Goal: Transaction & Acquisition: Purchase product/service

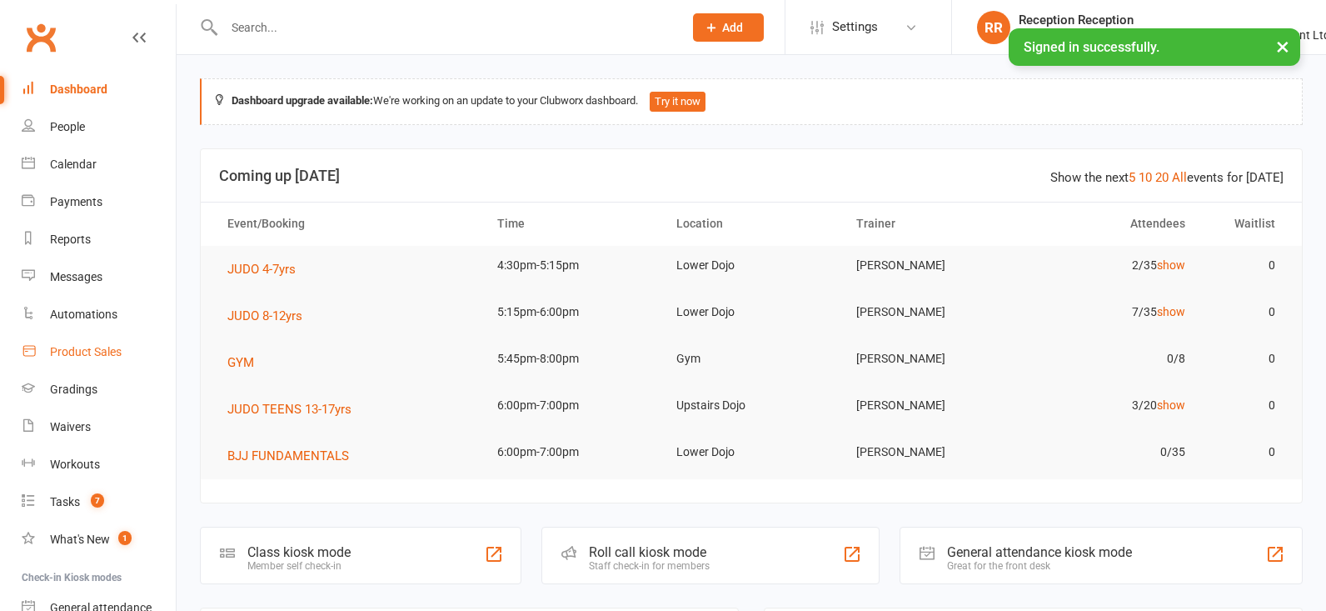
drag, startPoint x: 0, startPoint y: 0, endPoint x: 113, endPoint y: 352, distance: 369.3
click at [113, 352] on div "Product Sales" at bounding box center [86, 351] width 72 height 13
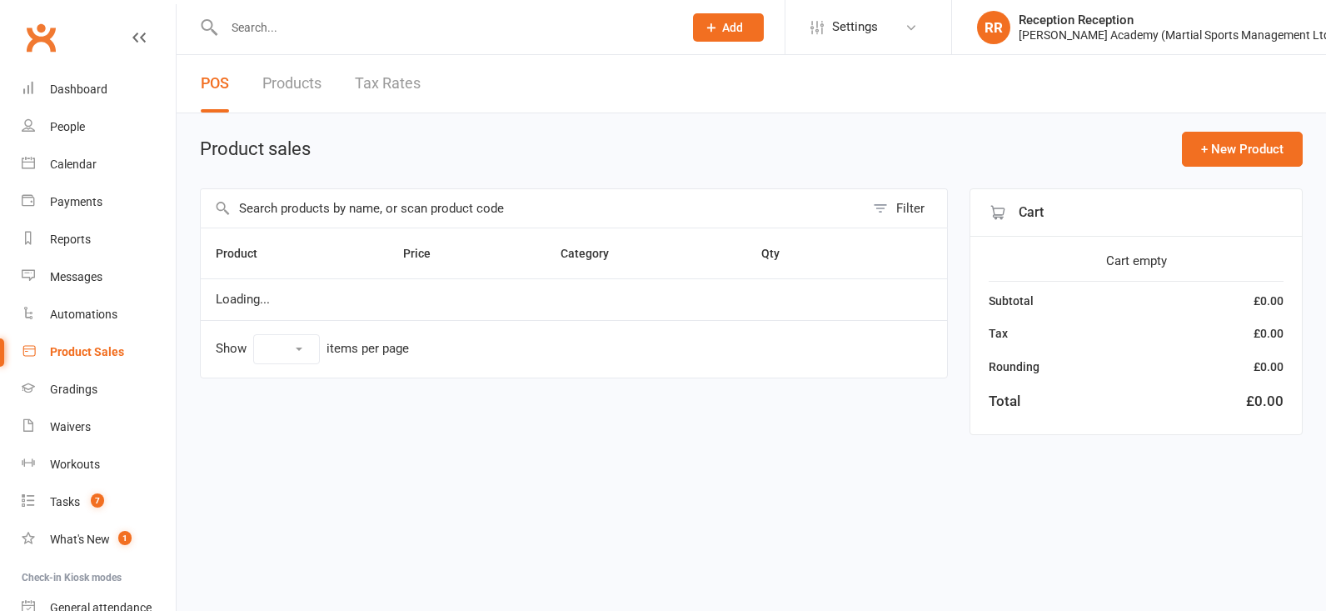
select select "50"
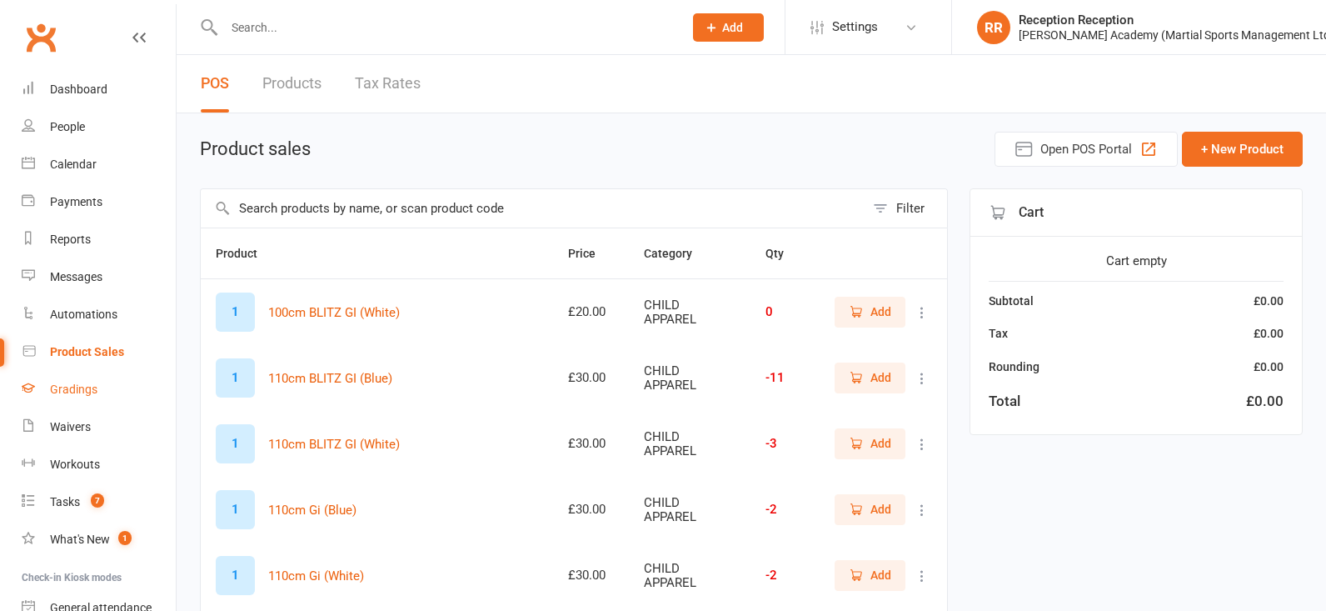
click at [38, 380] on link "Gradings" at bounding box center [99, 389] width 154 height 37
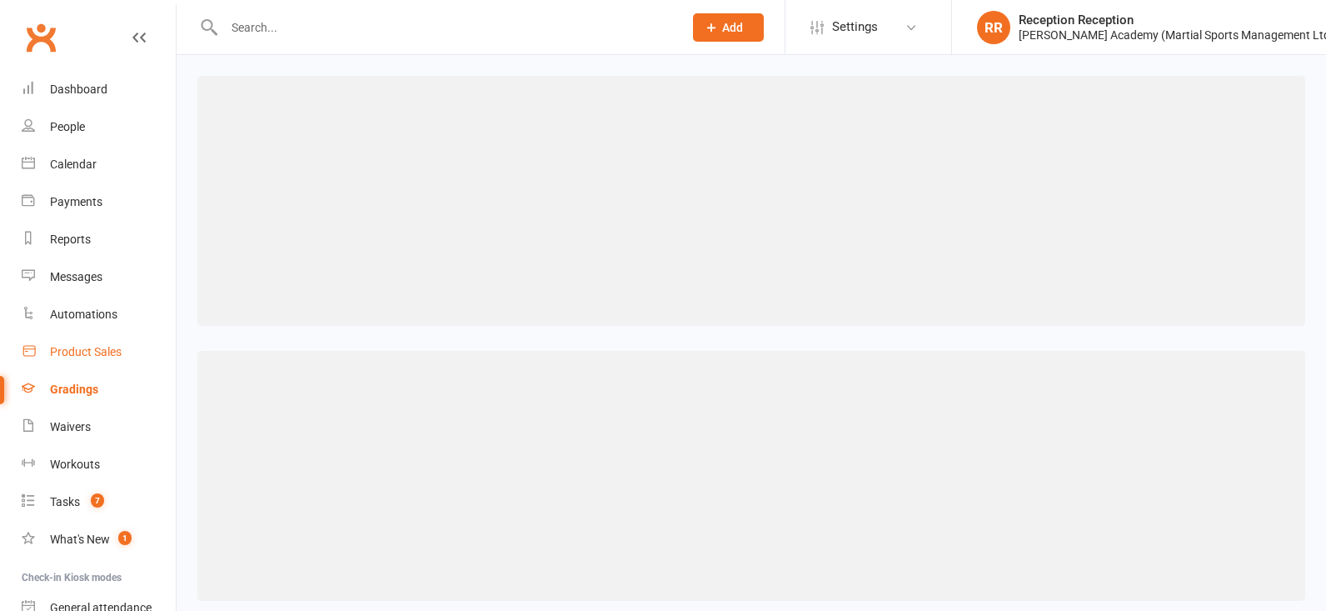
click at [89, 346] on div "Product Sales" at bounding box center [86, 351] width 72 height 13
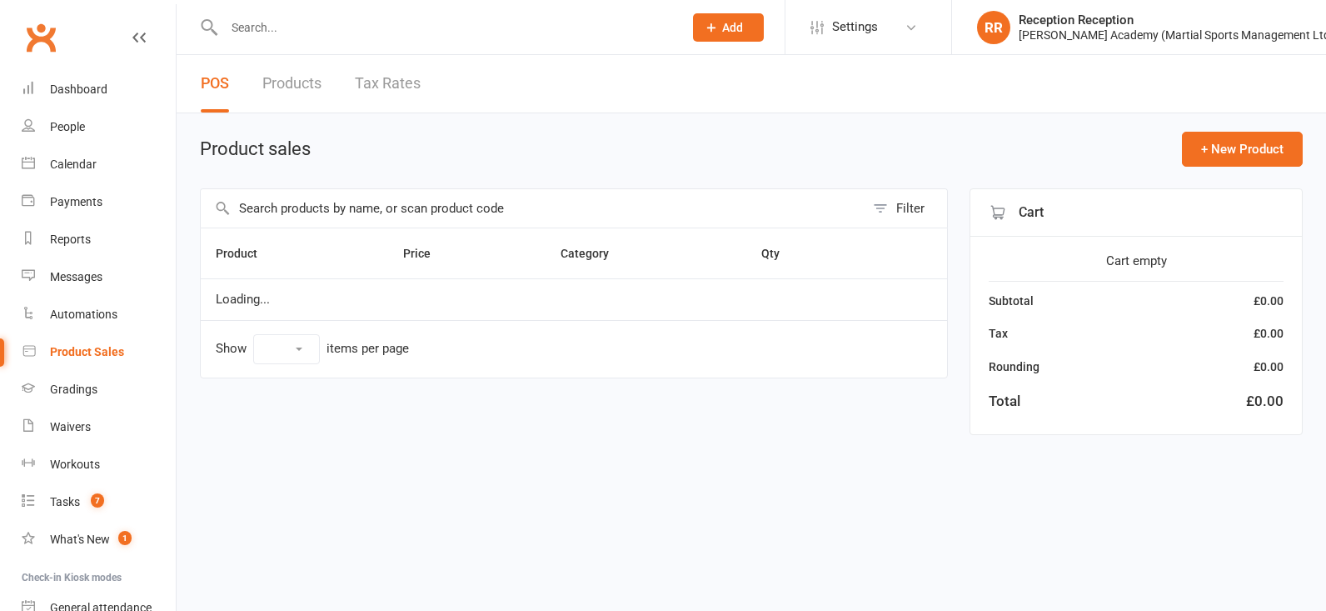
select select "50"
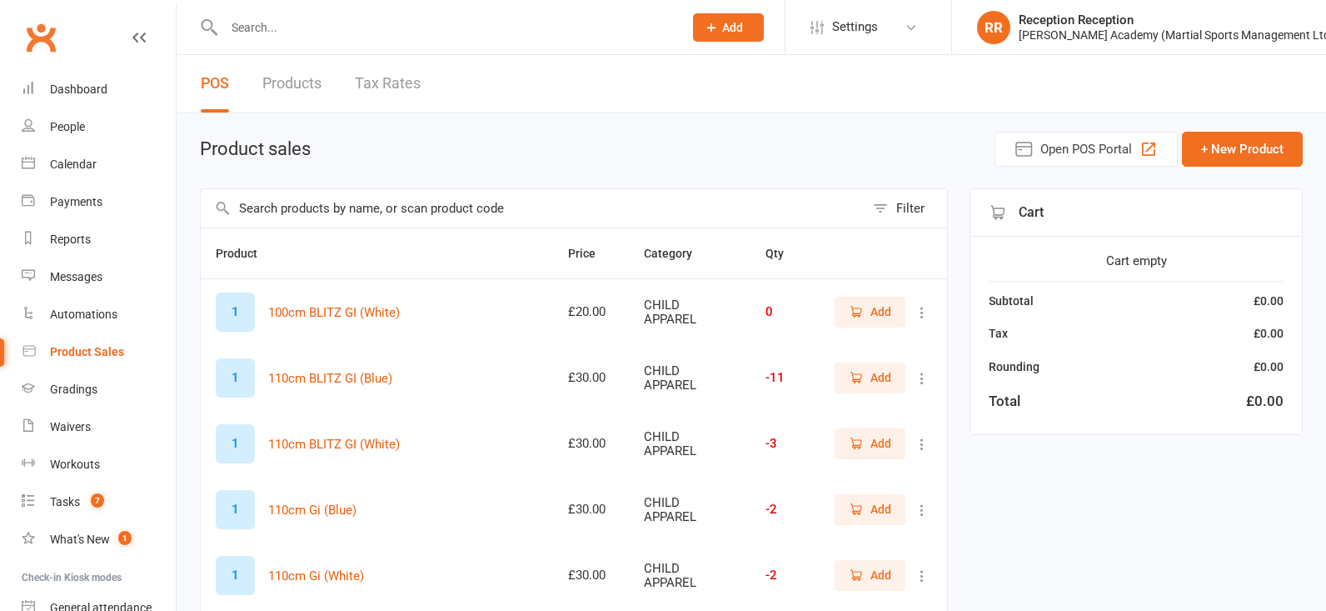
drag, startPoint x: 345, startPoint y: 24, endPoint x: 360, endPoint y: 21, distance: 15.4
click at [360, 21] on input "text" at bounding box center [445, 27] width 452 height 23
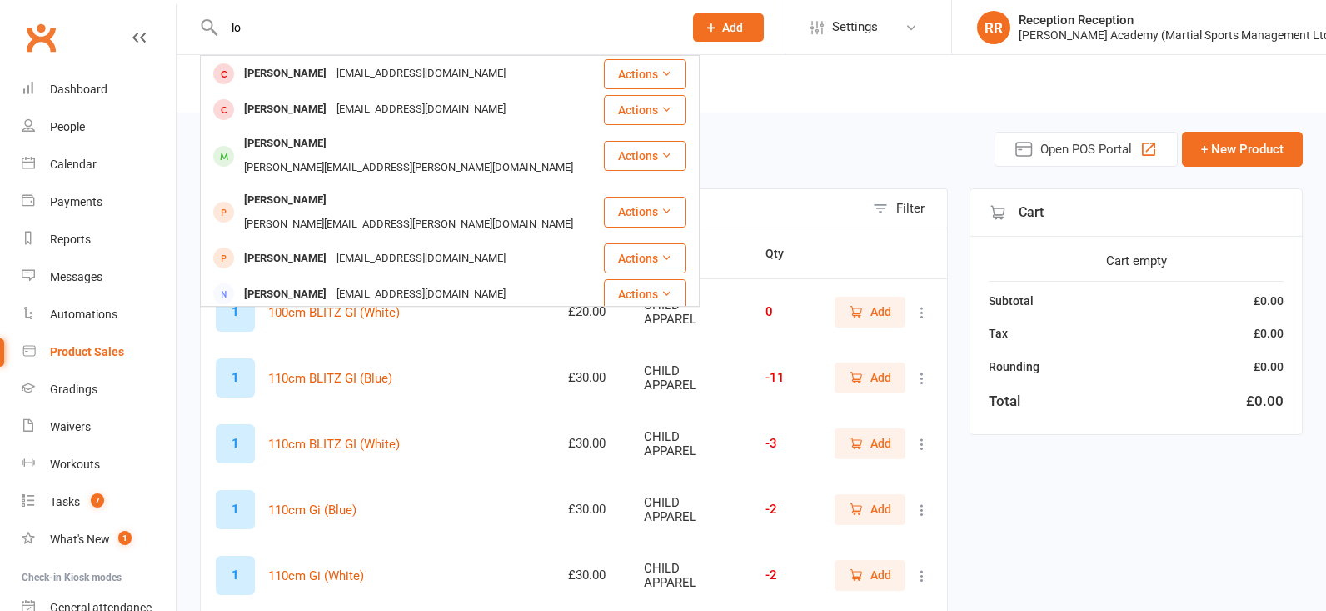
type input "l"
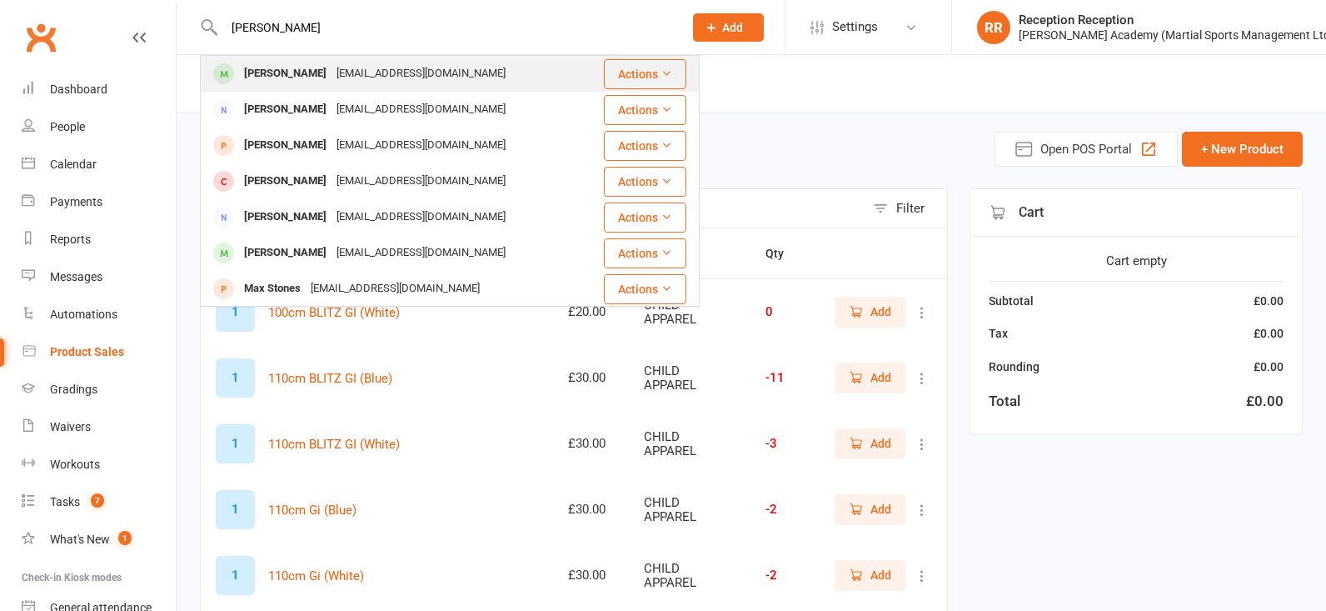
type input "max paige"
click at [394, 74] on div "andypaige@hotmail.com" at bounding box center [421, 74] width 179 height 24
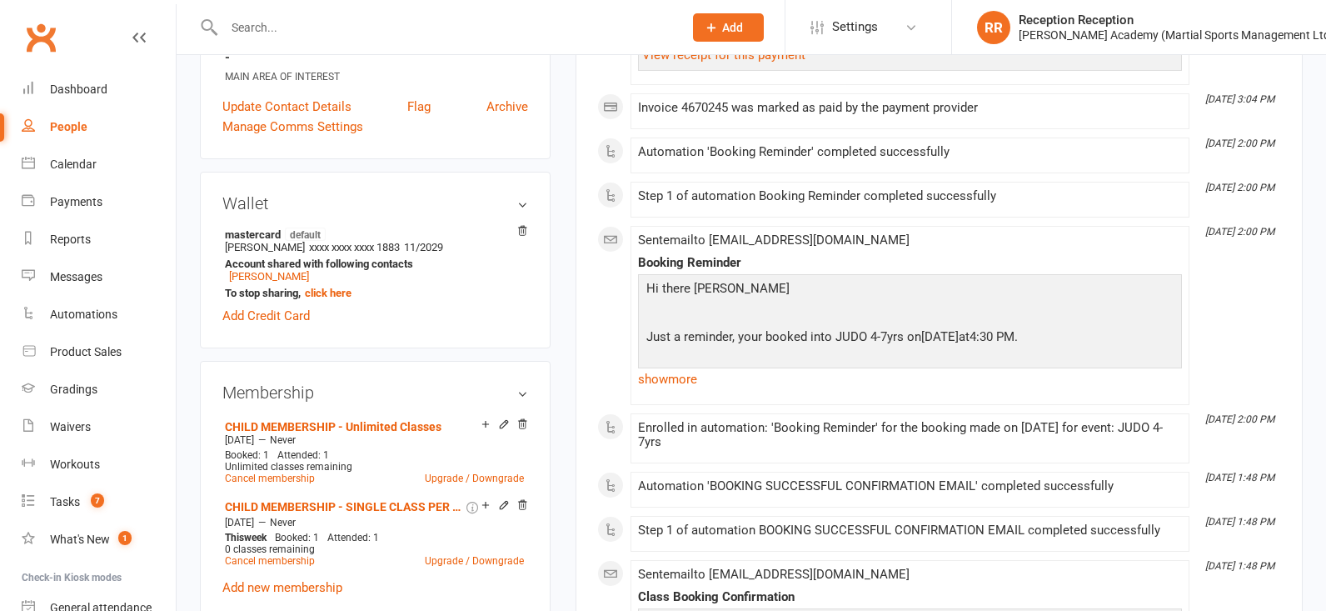
scroll to position [107, 0]
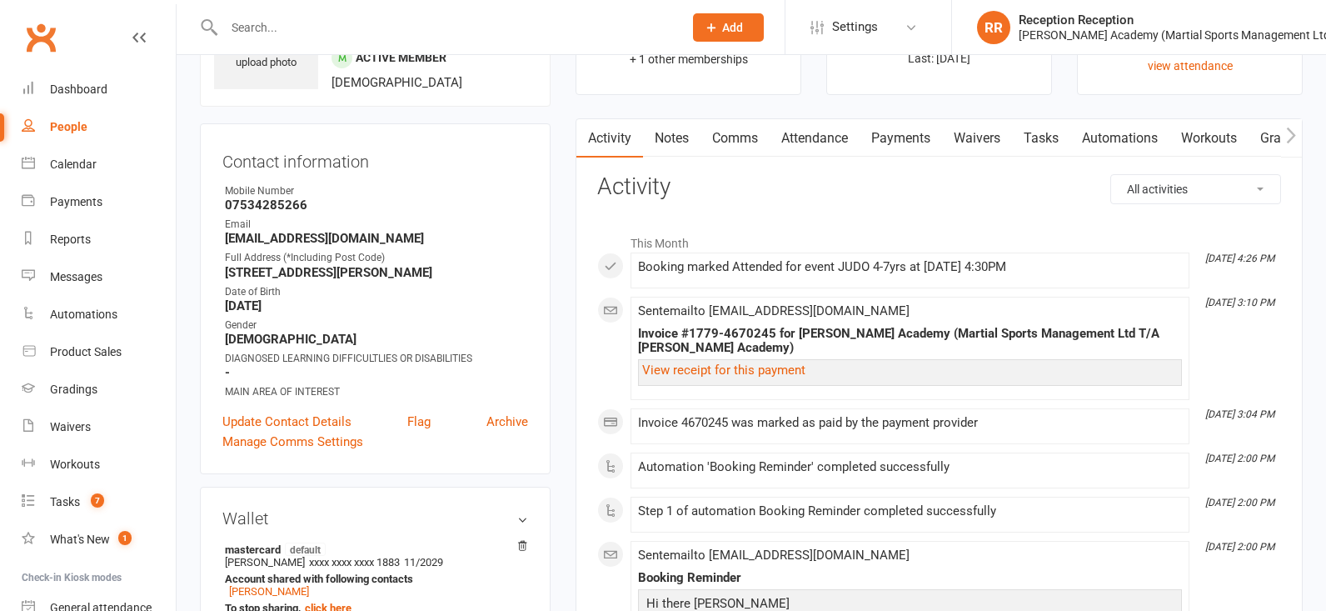
click at [903, 147] on link "Payments" at bounding box center [901, 138] width 82 height 38
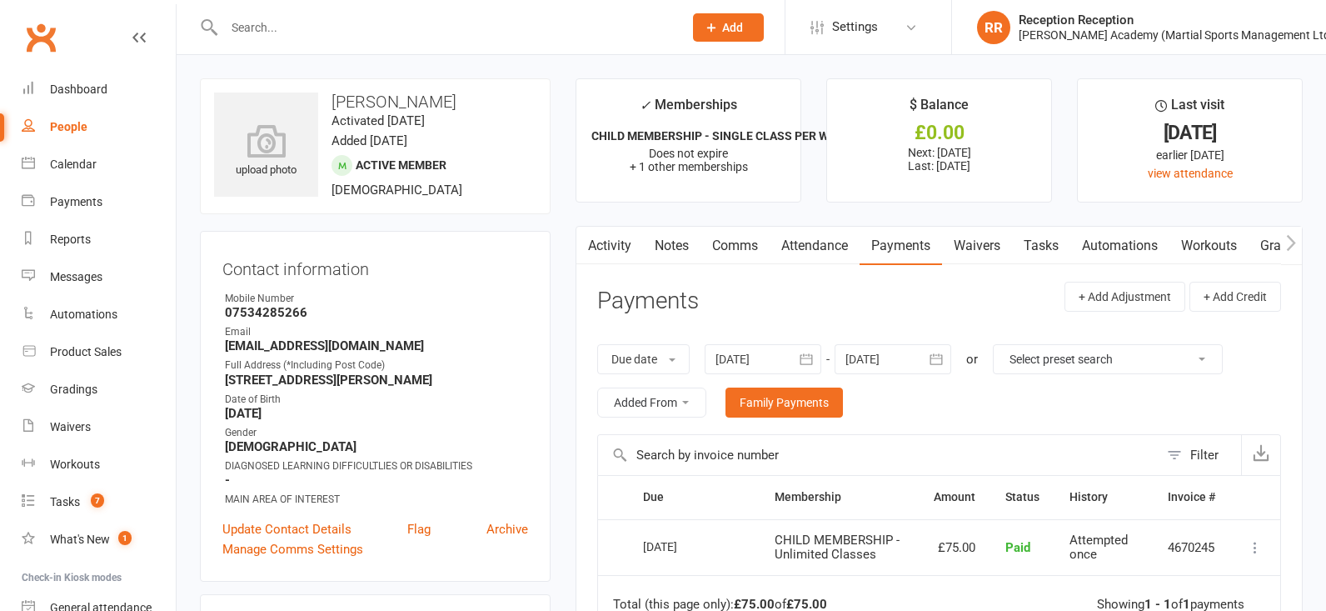
click at [898, 361] on div at bounding box center [893, 359] width 117 height 30
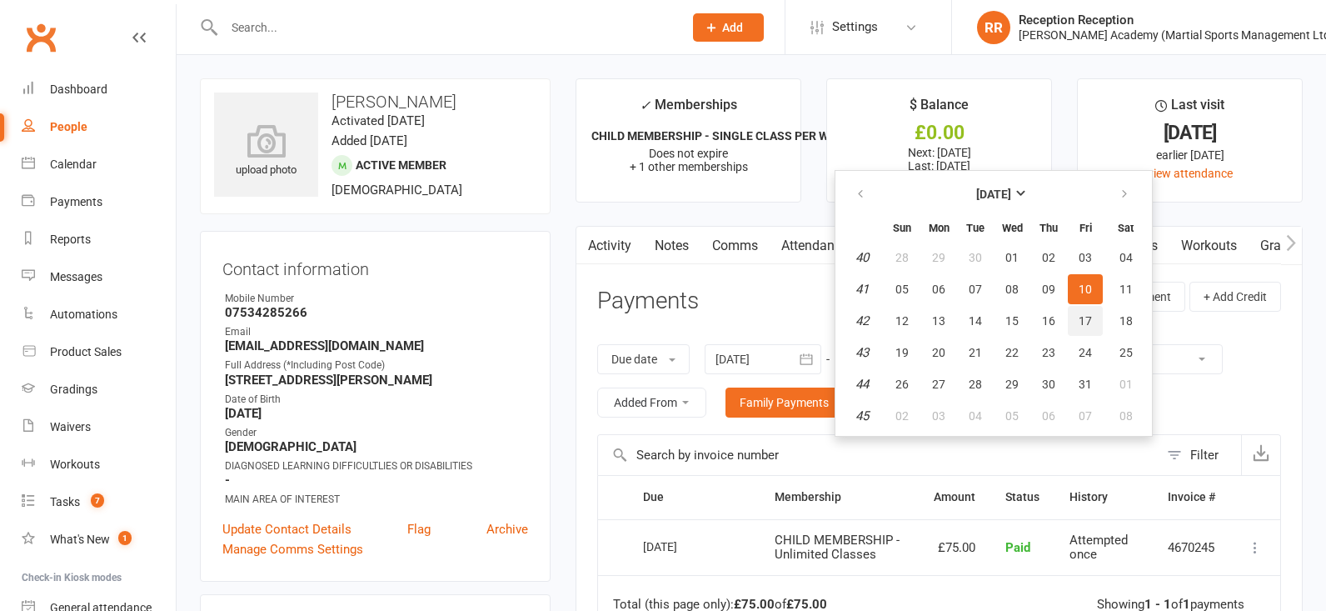
click at [1078, 322] on button "17" at bounding box center [1085, 321] width 35 height 30
type input "17 Oct 2025"
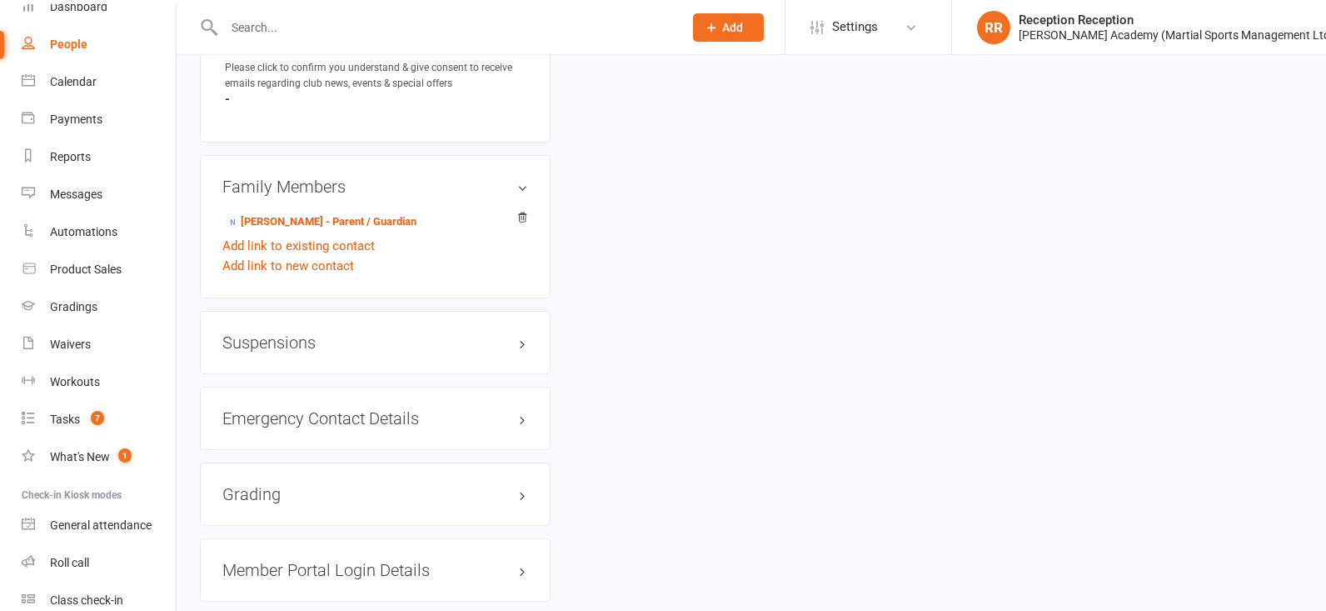
scroll to position [1308, 0]
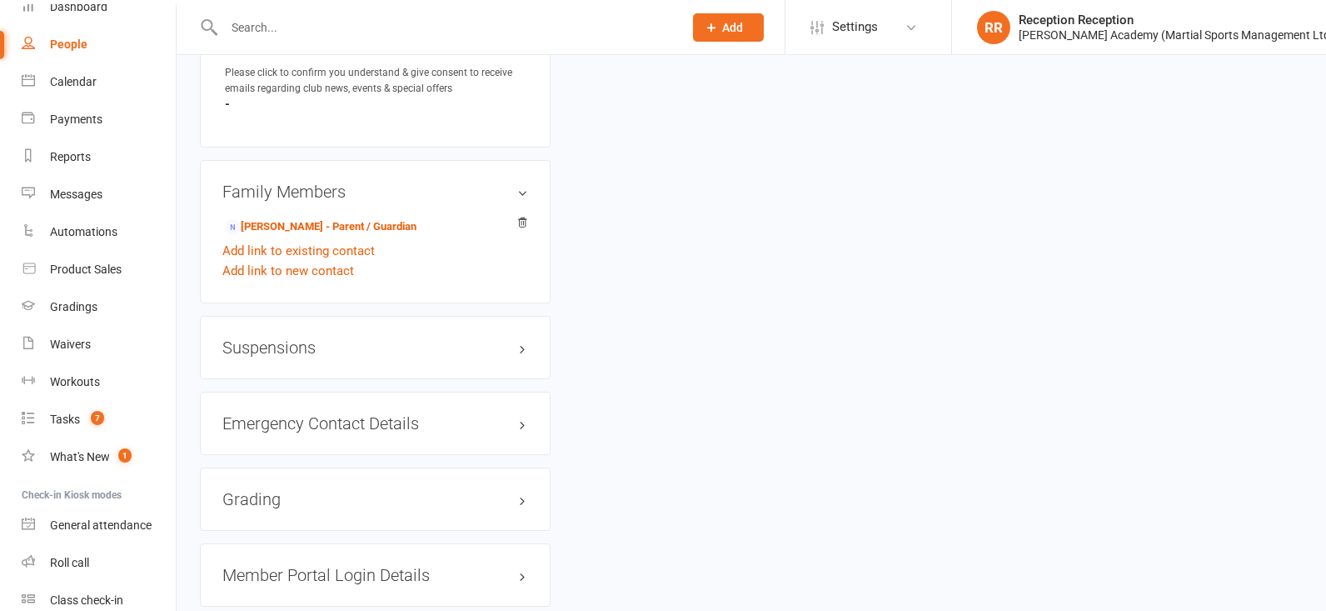
click at [360, 227] on link "Andy Paige - Parent / Guardian" at bounding box center [321, 226] width 192 height 17
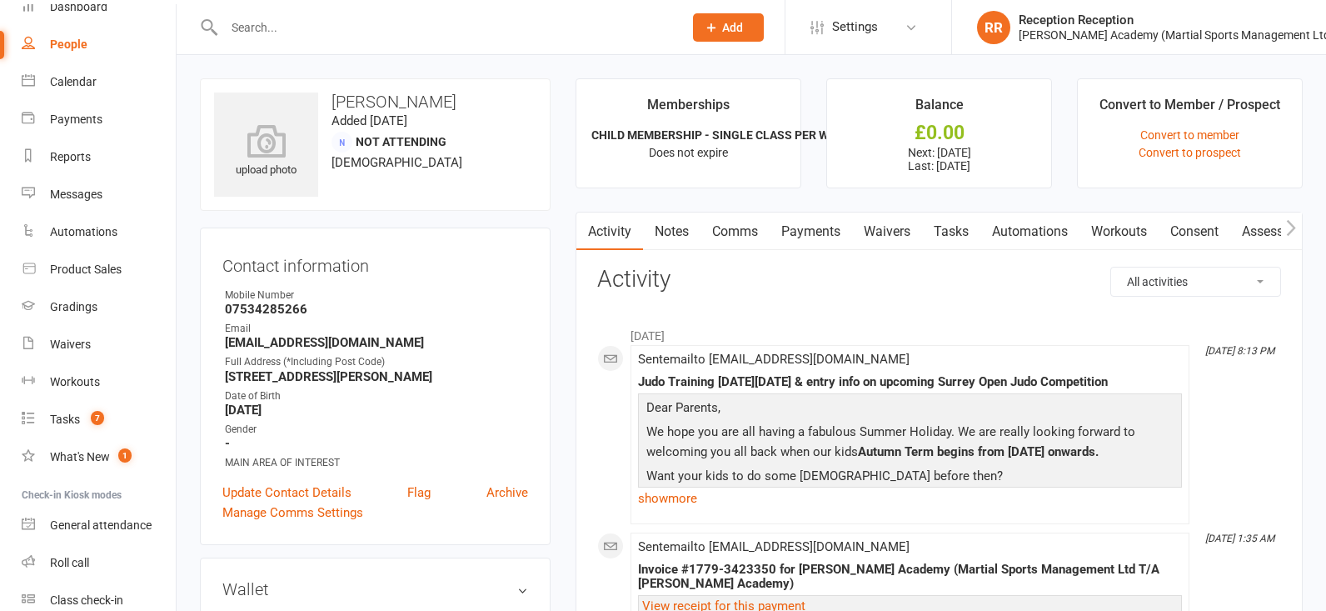
click at [836, 242] on link "Payments" at bounding box center [811, 231] width 82 height 38
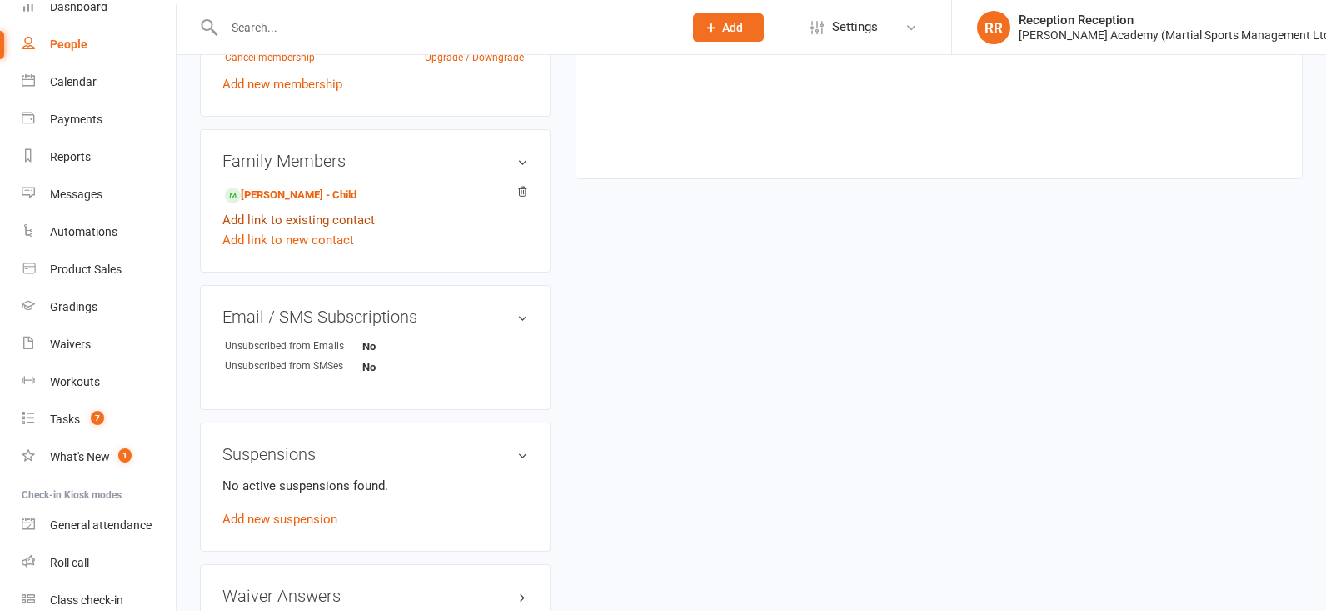
scroll to position [808, 0]
click at [267, 203] on link "Max Paige - Child" at bounding box center [291, 195] width 132 height 17
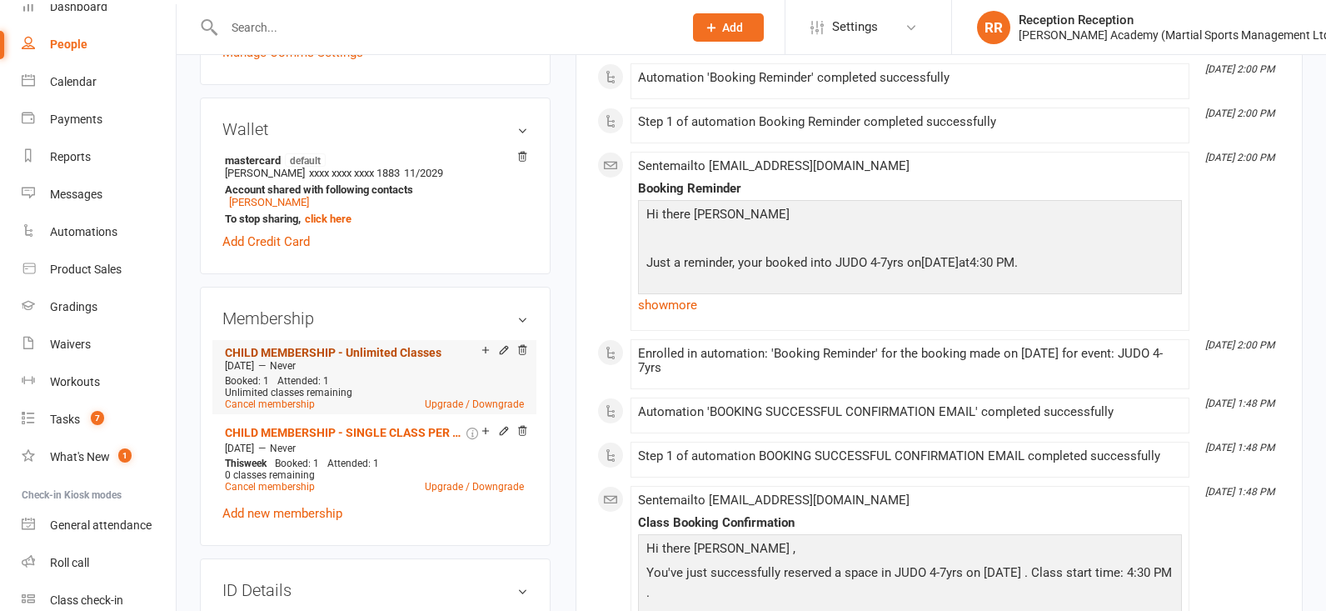
scroll to position [503, 0]
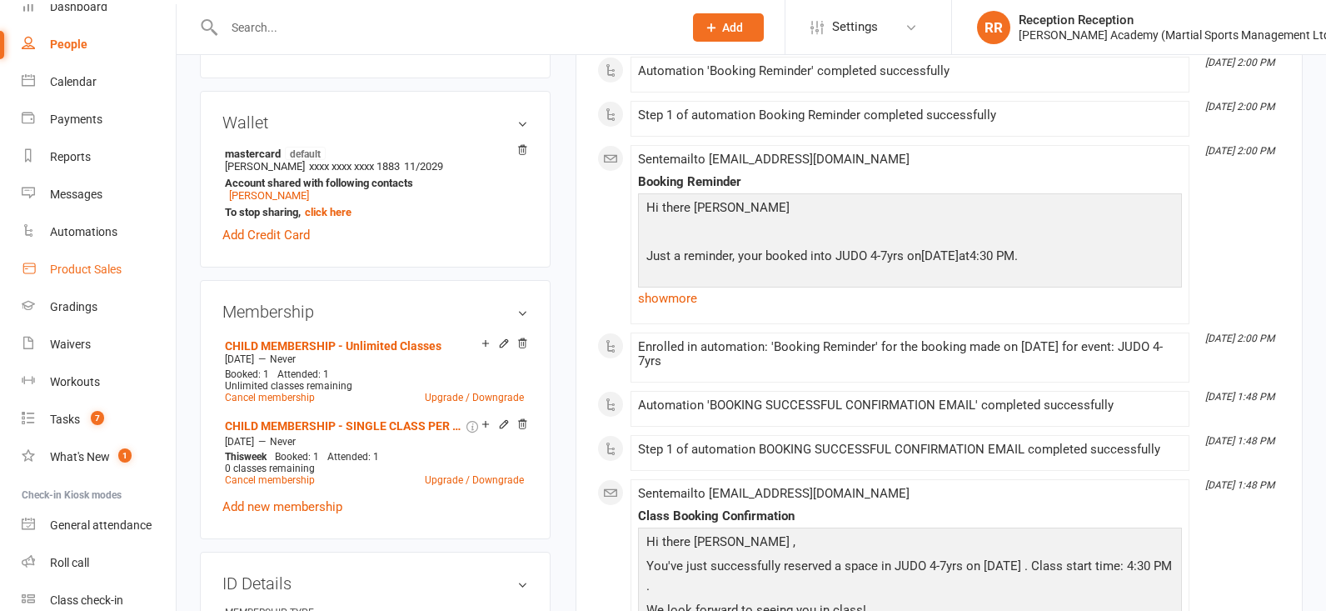
click at [112, 281] on link "Product Sales" at bounding box center [99, 269] width 154 height 37
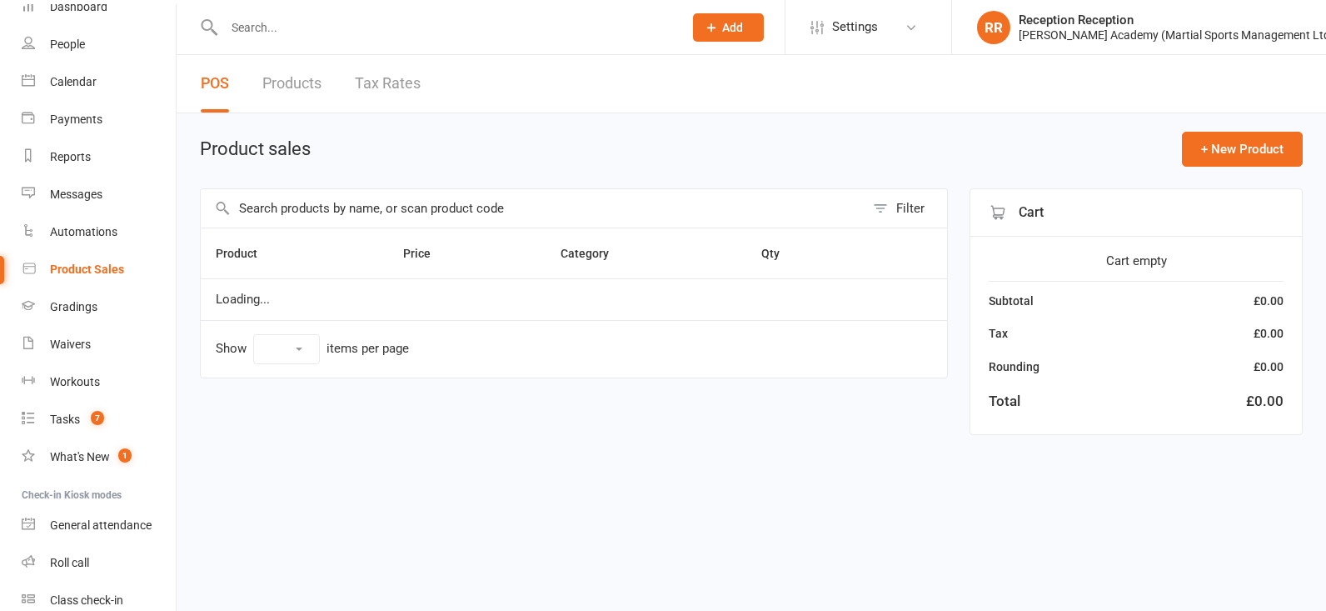
select select "50"
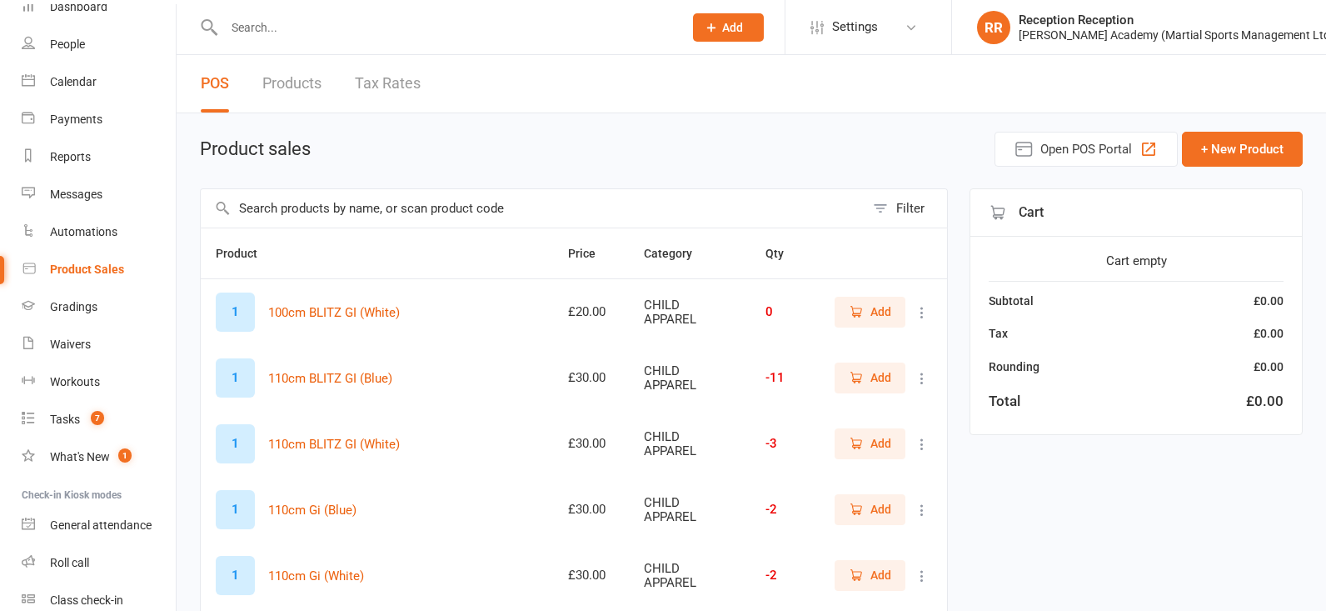
click at [396, 214] on input "text" at bounding box center [533, 208] width 664 height 38
click at [627, 227] on input "160 cm" at bounding box center [533, 208] width 664 height 38
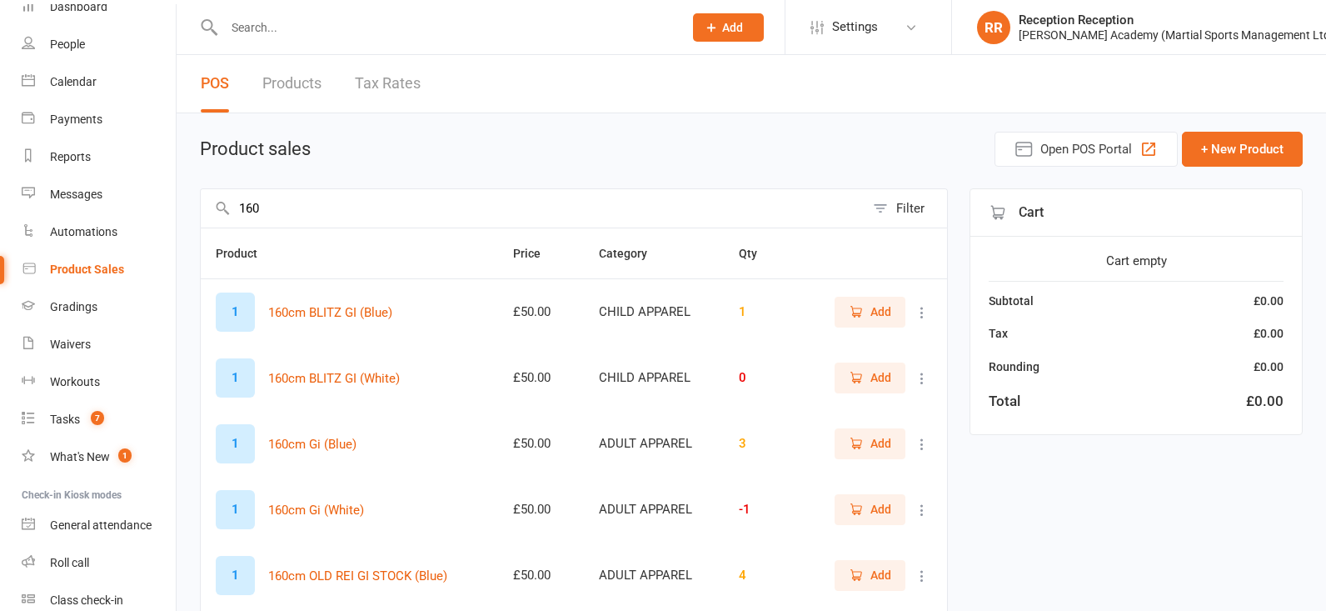
drag, startPoint x: 312, startPoint y: 212, endPoint x: 232, endPoint y: 209, distance: 79.2
click at [232, 209] on input "160" at bounding box center [533, 208] width 664 height 38
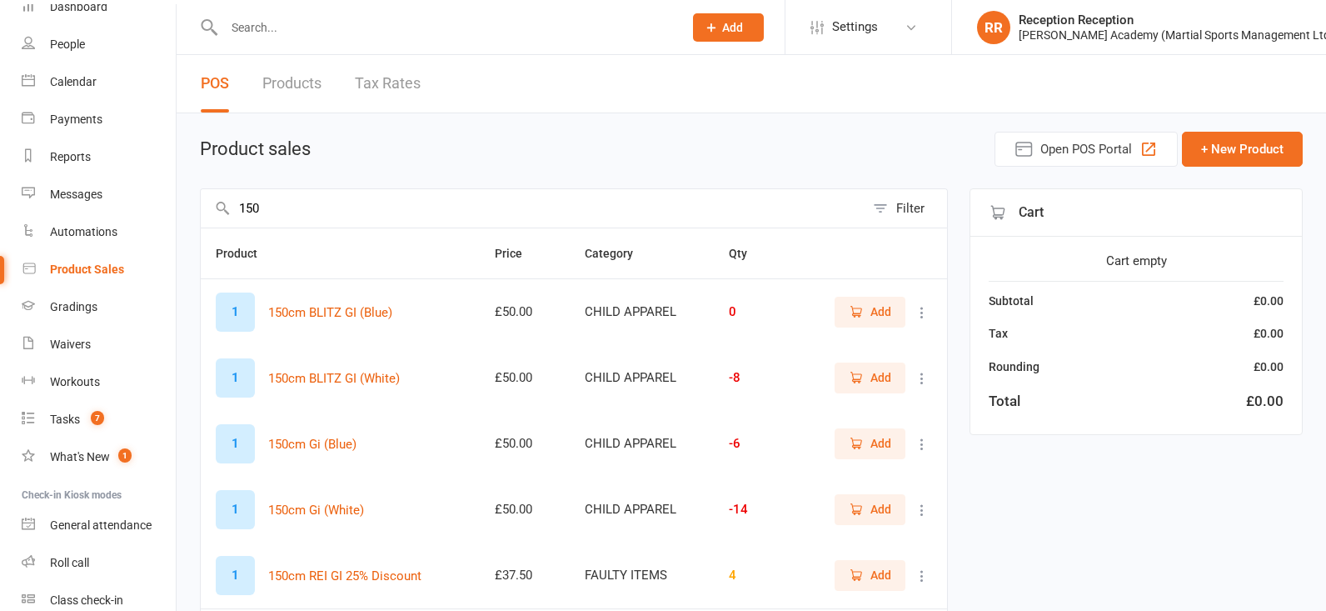
drag, startPoint x: 417, startPoint y: 212, endPoint x: 283, endPoint y: 208, distance: 134.2
click at [308, 210] on input "150" at bounding box center [533, 208] width 664 height 38
drag, startPoint x: 283, startPoint y: 208, endPoint x: 275, endPoint y: 207, distance: 8.4
click at [275, 207] on input "150" at bounding box center [533, 208] width 664 height 38
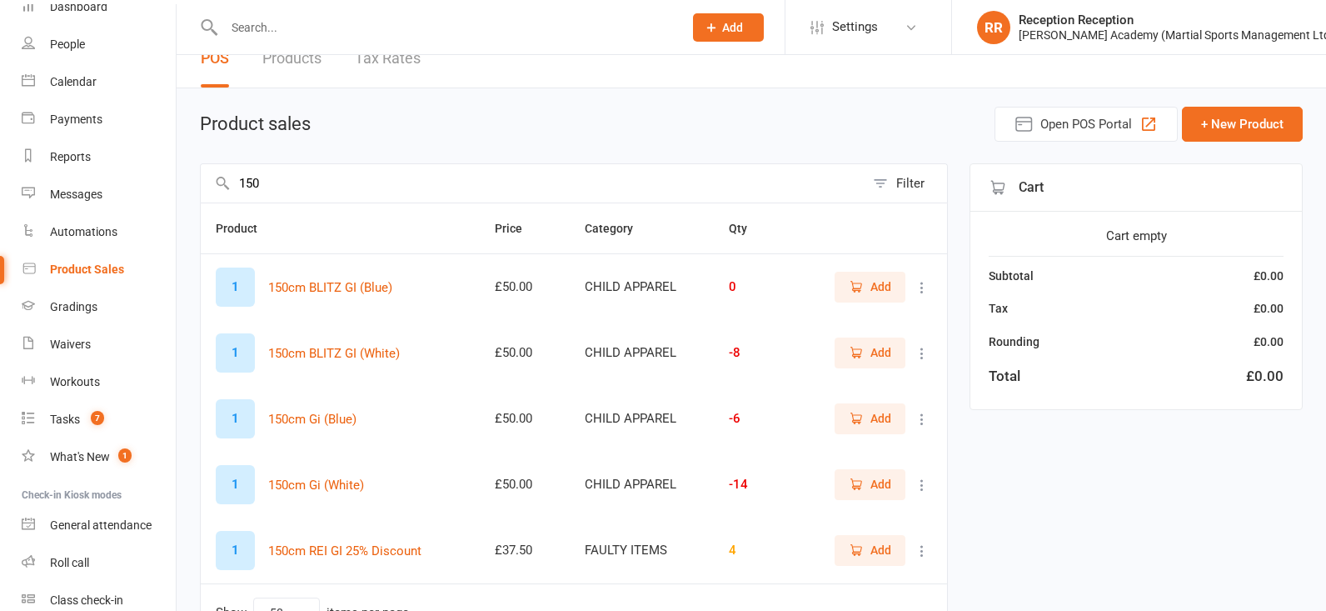
scroll to position [42, 0]
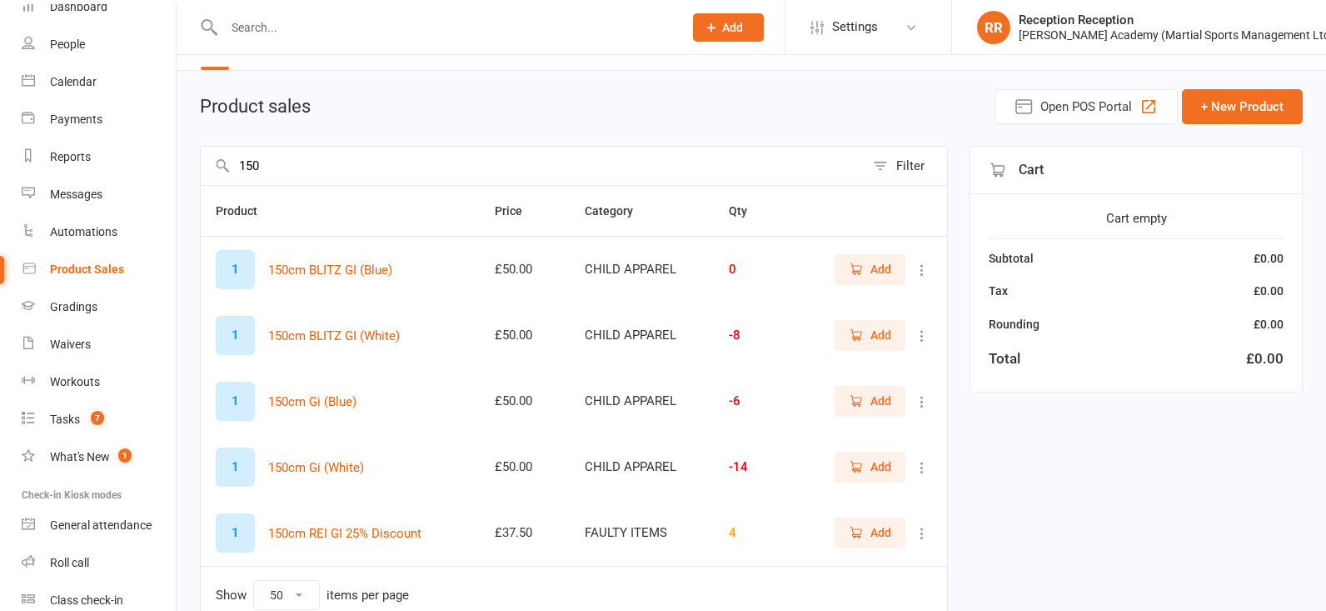
drag, startPoint x: 389, startPoint y: 160, endPoint x: 280, endPoint y: 170, distance: 109.6
click at [240, 153] on input "150" at bounding box center [533, 166] width 664 height 38
click at [300, 177] on input "150" at bounding box center [533, 166] width 664 height 38
type input "1"
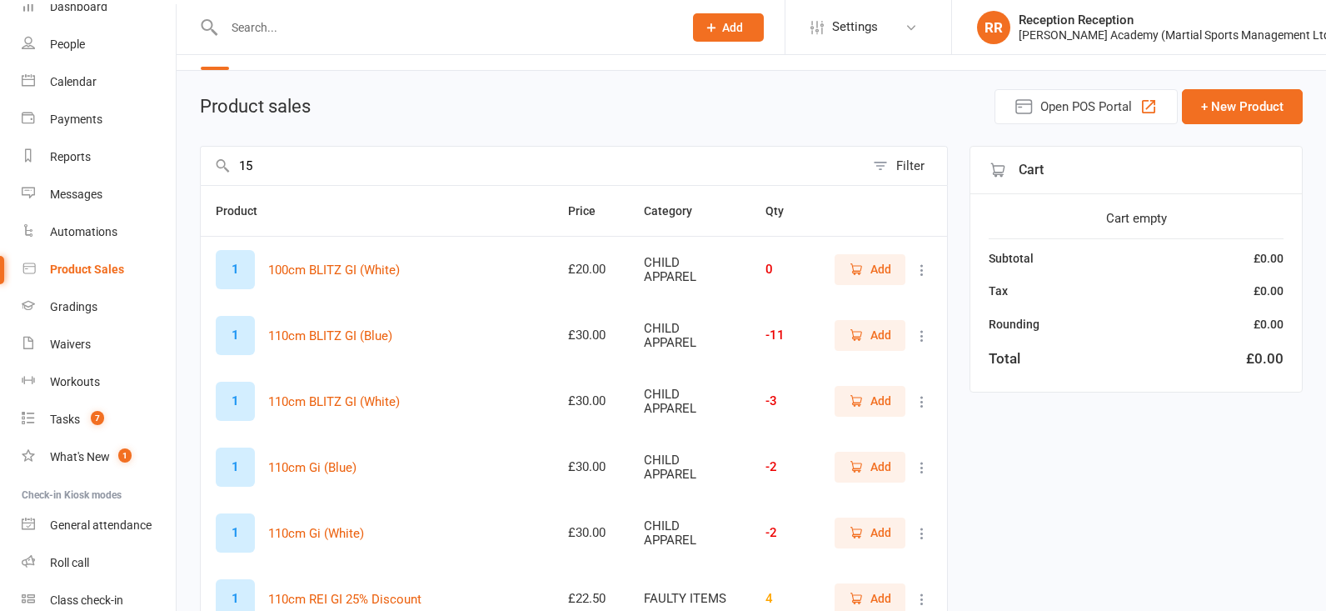
type input "150"
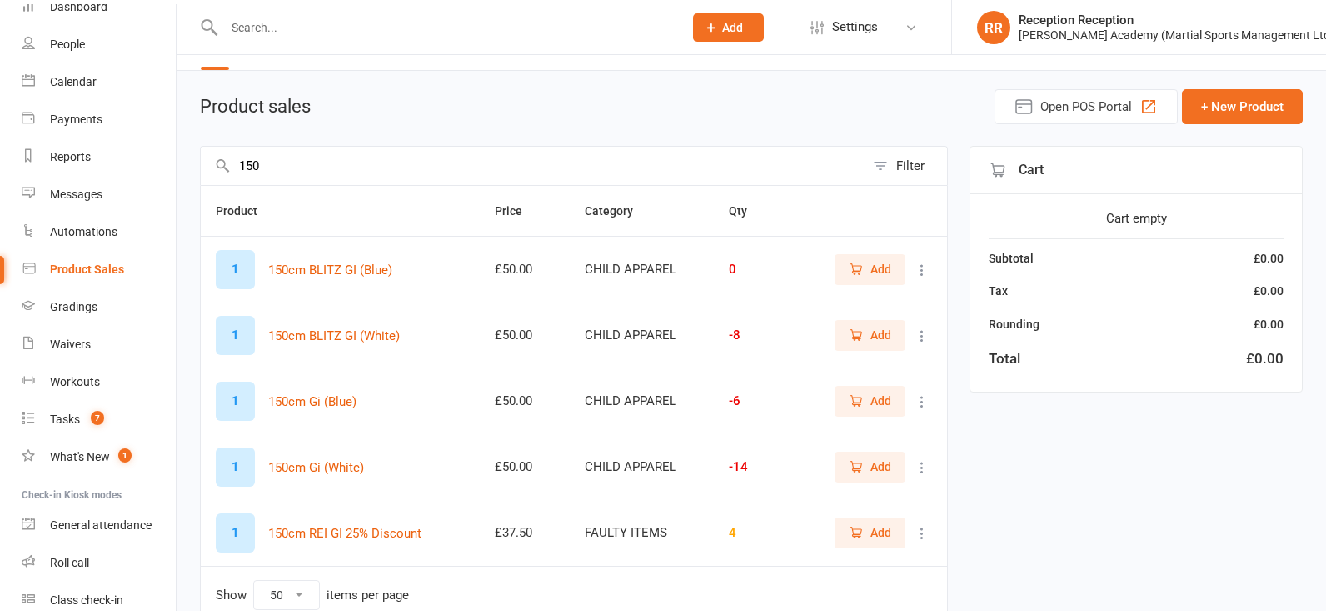
scroll to position [54, 0]
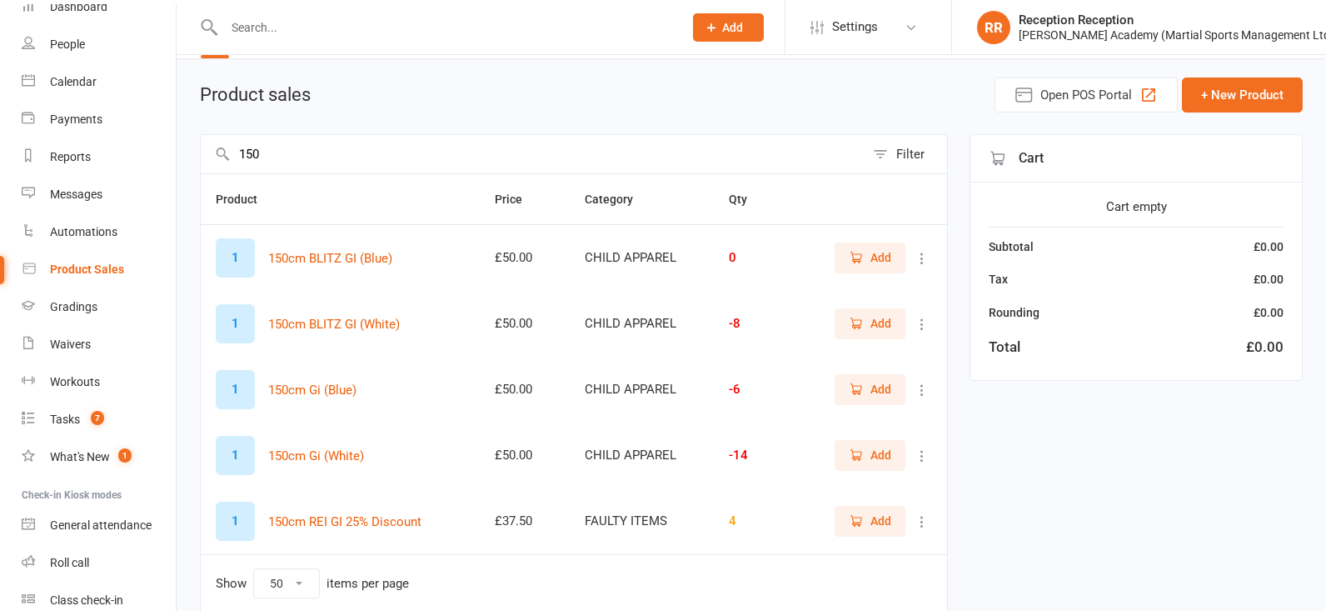
click at [881, 464] on span "Add" at bounding box center [881, 455] width 21 height 18
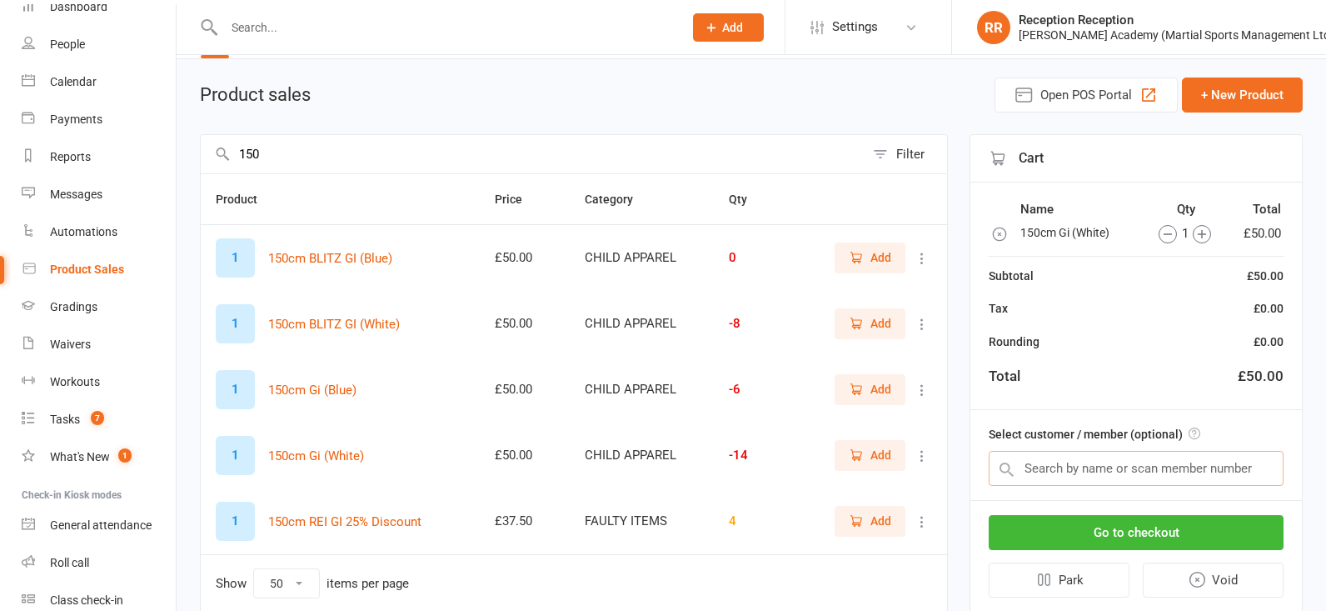
click at [1146, 460] on input "text" at bounding box center [1136, 468] width 295 height 35
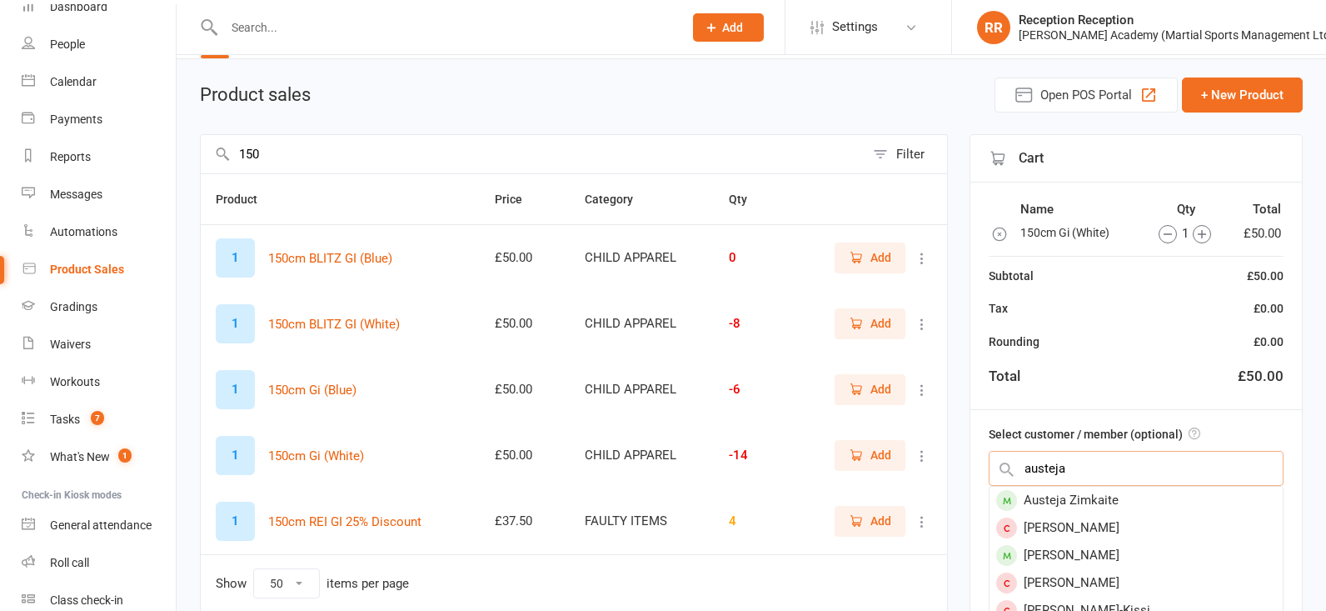
type input "austere"
drag, startPoint x: 1080, startPoint y: 268, endPoint x: 960, endPoint y: 208, distance: 134.1
click at [1145, 499] on div "Austeja Zimkaite" at bounding box center [1136, 499] width 293 height 27
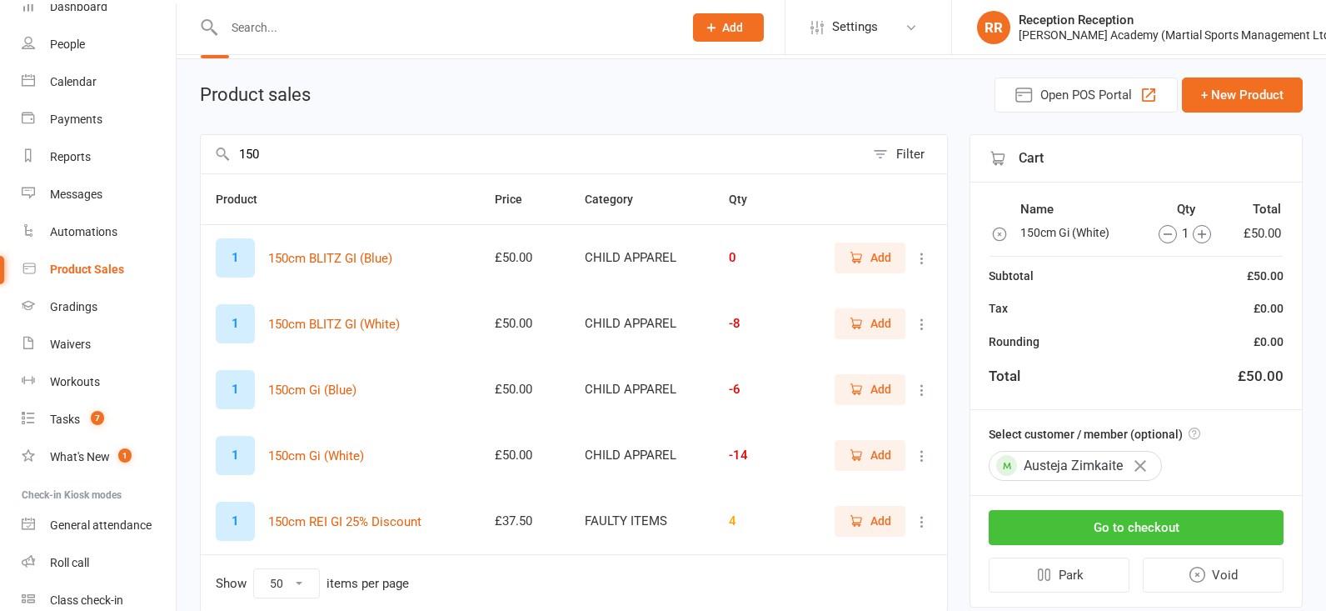
click at [1158, 520] on button "Go to checkout" at bounding box center [1136, 527] width 295 height 35
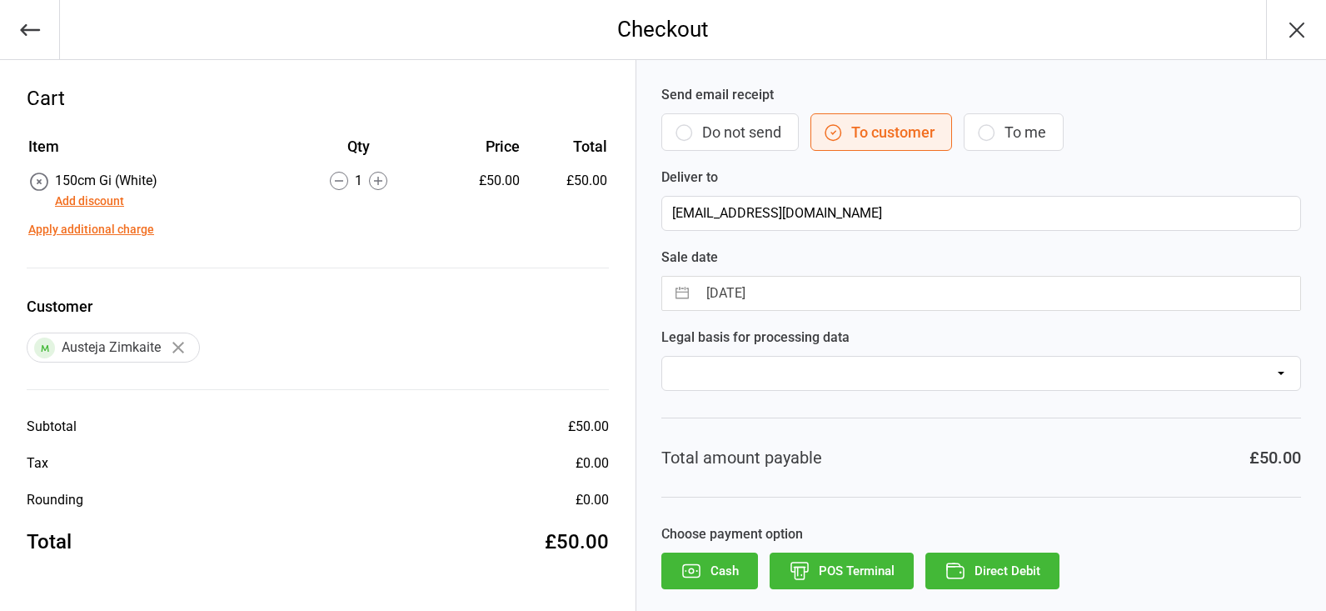
click at [876, 558] on button "POS Terminal" at bounding box center [842, 570] width 144 height 37
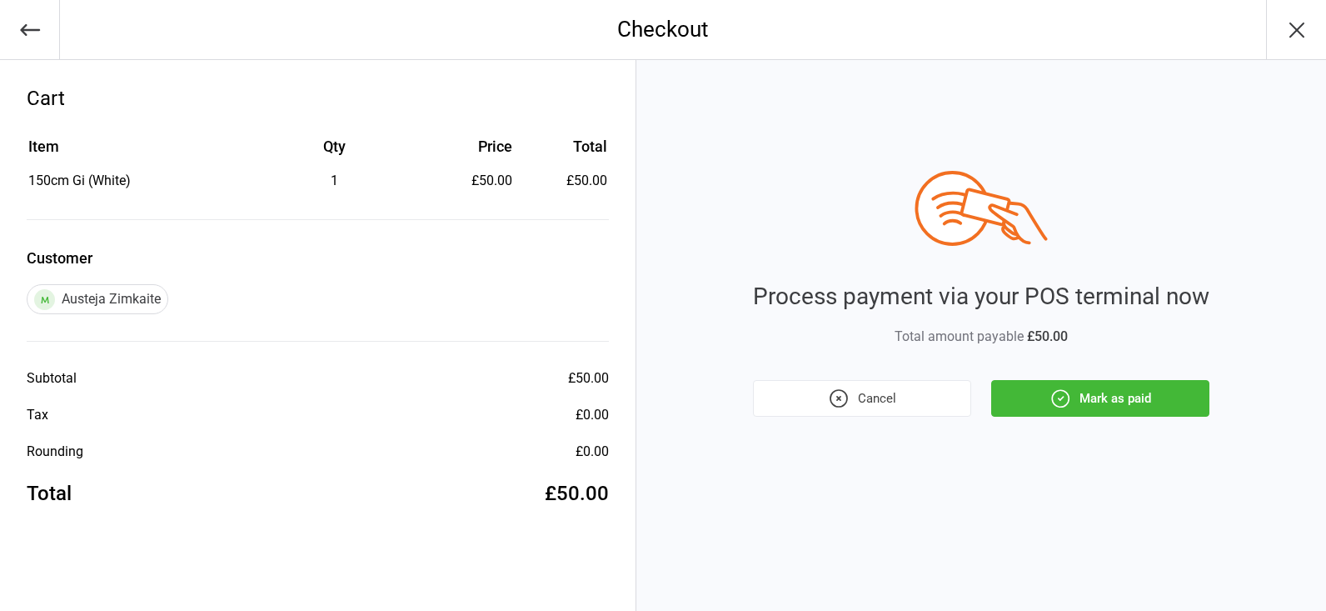
click at [1134, 408] on button "Mark as paid" at bounding box center [1100, 398] width 218 height 37
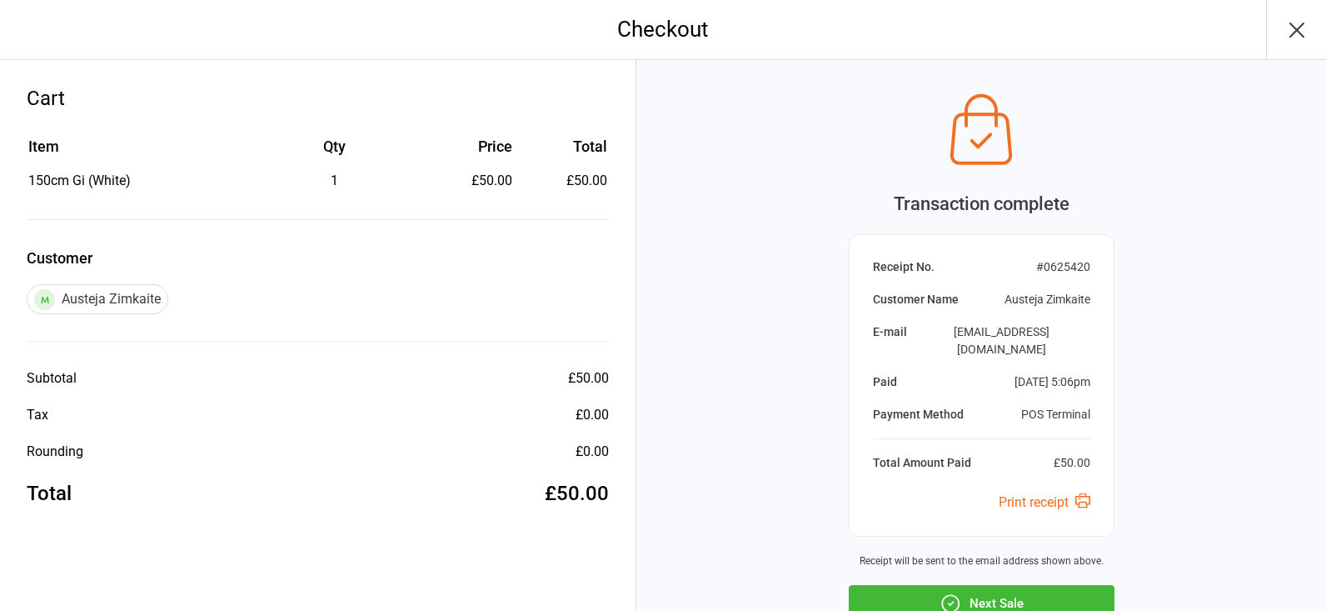
click at [1010, 585] on button "Next Sale" at bounding box center [982, 603] width 266 height 37
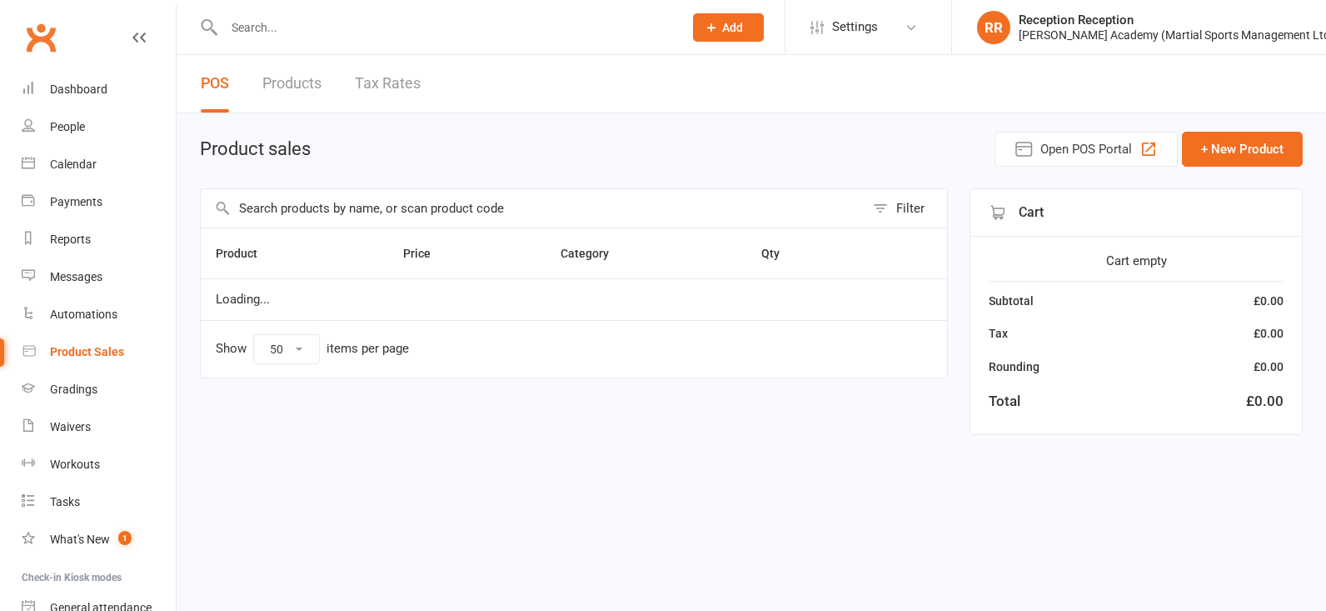
select select "50"
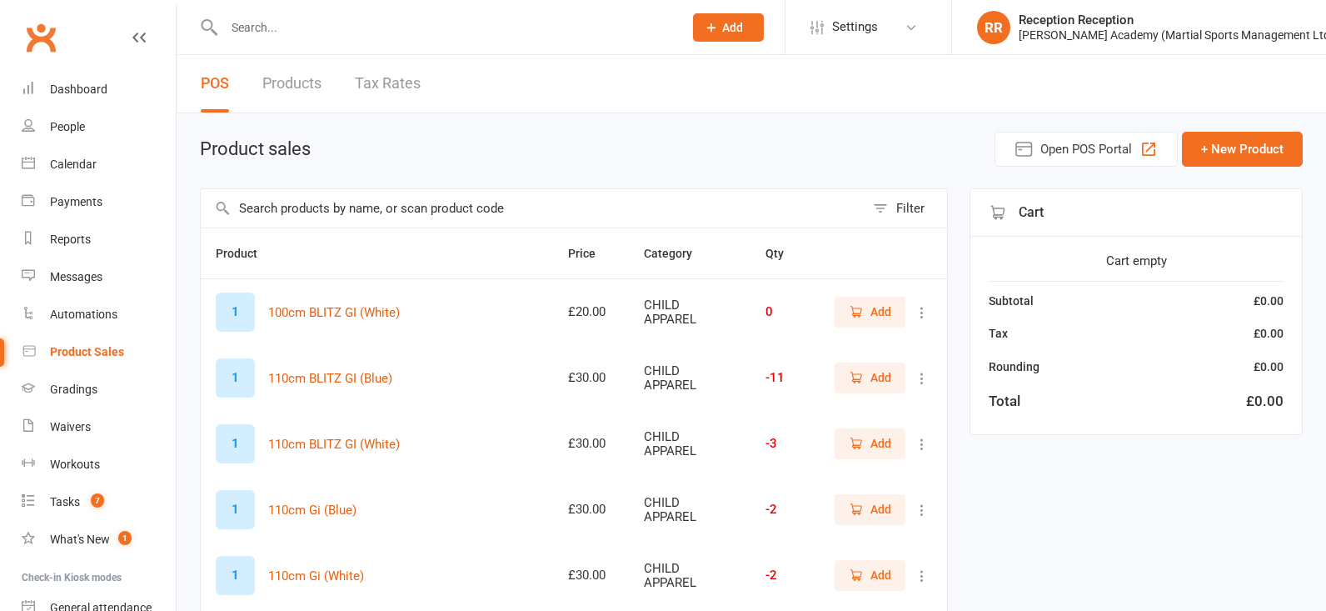
click at [479, 34] on input "text" at bounding box center [445, 27] width 452 height 23
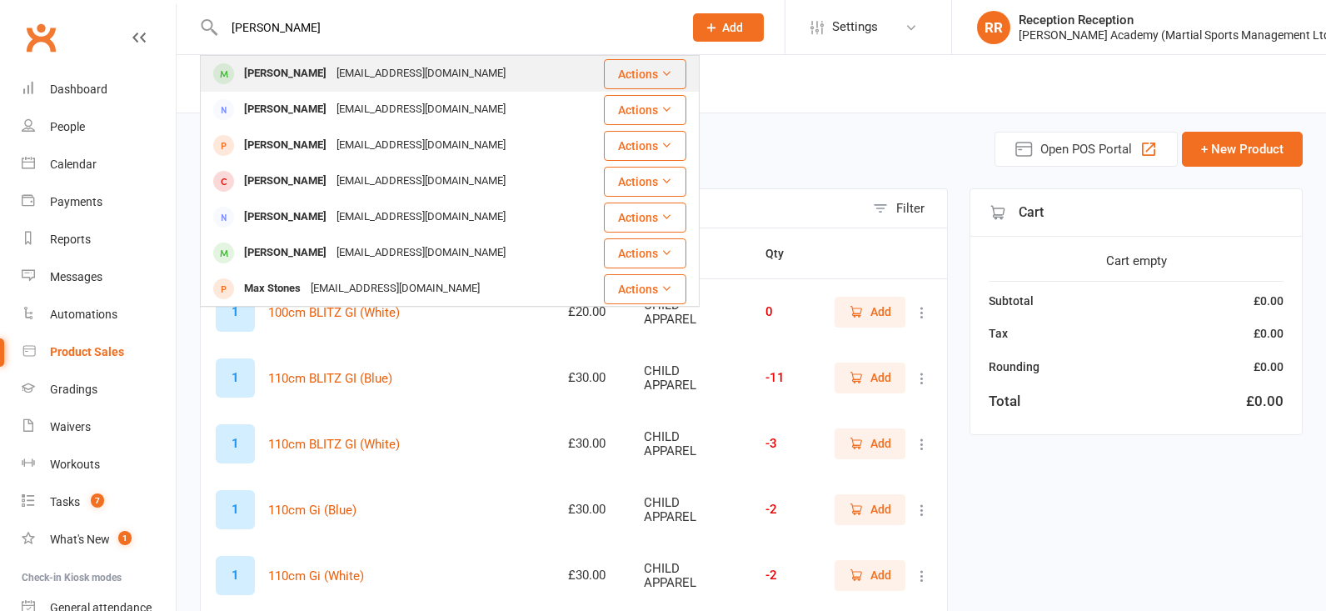
type input "[PERSON_NAME]"
click at [391, 82] on div "[EMAIL_ADDRESS][DOMAIN_NAME]" at bounding box center [421, 74] width 179 height 24
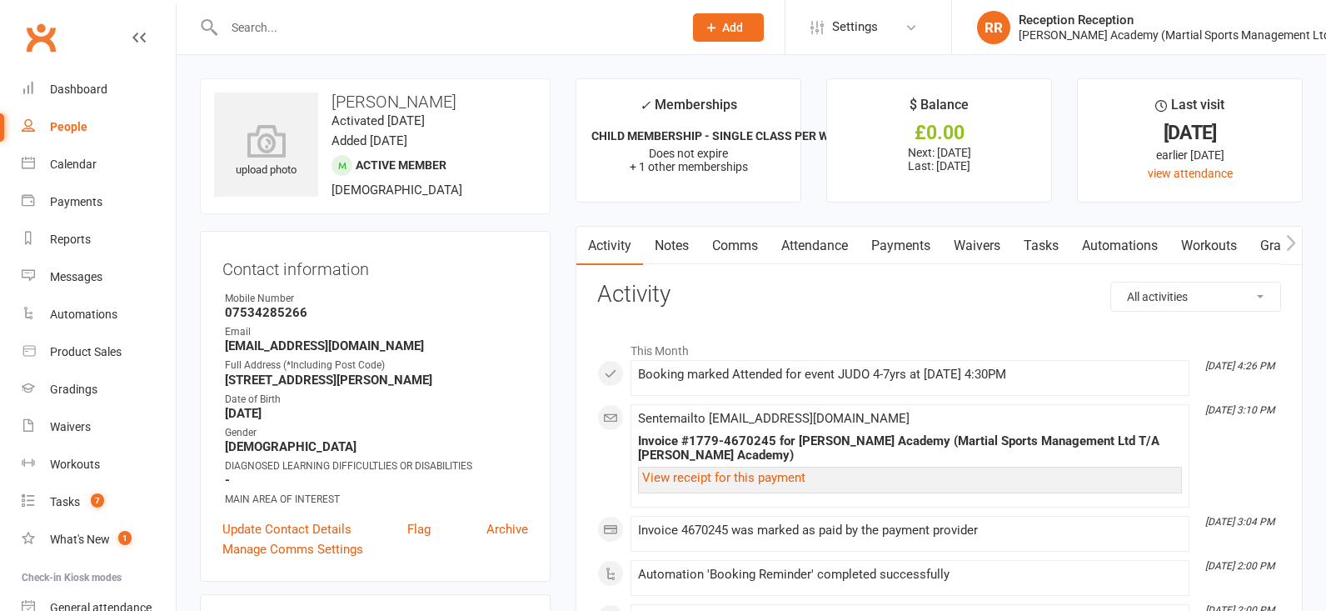
click at [882, 232] on link "Payments" at bounding box center [901, 246] width 82 height 38
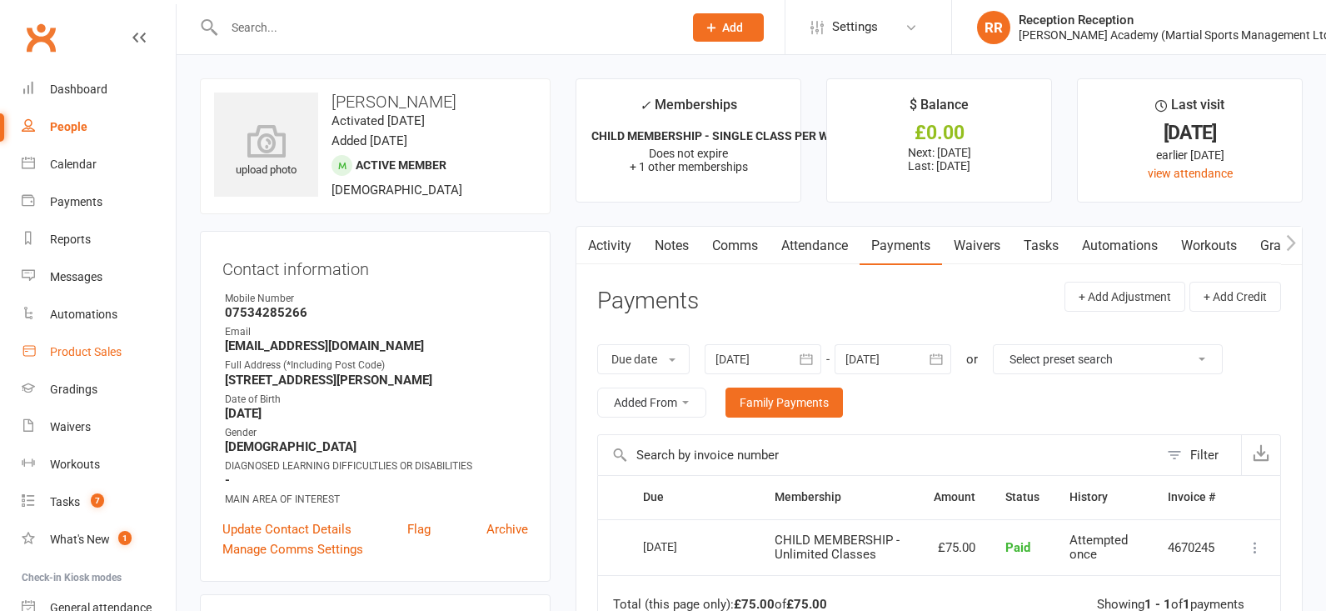
click at [127, 342] on link "Product Sales" at bounding box center [99, 351] width 154 height 37
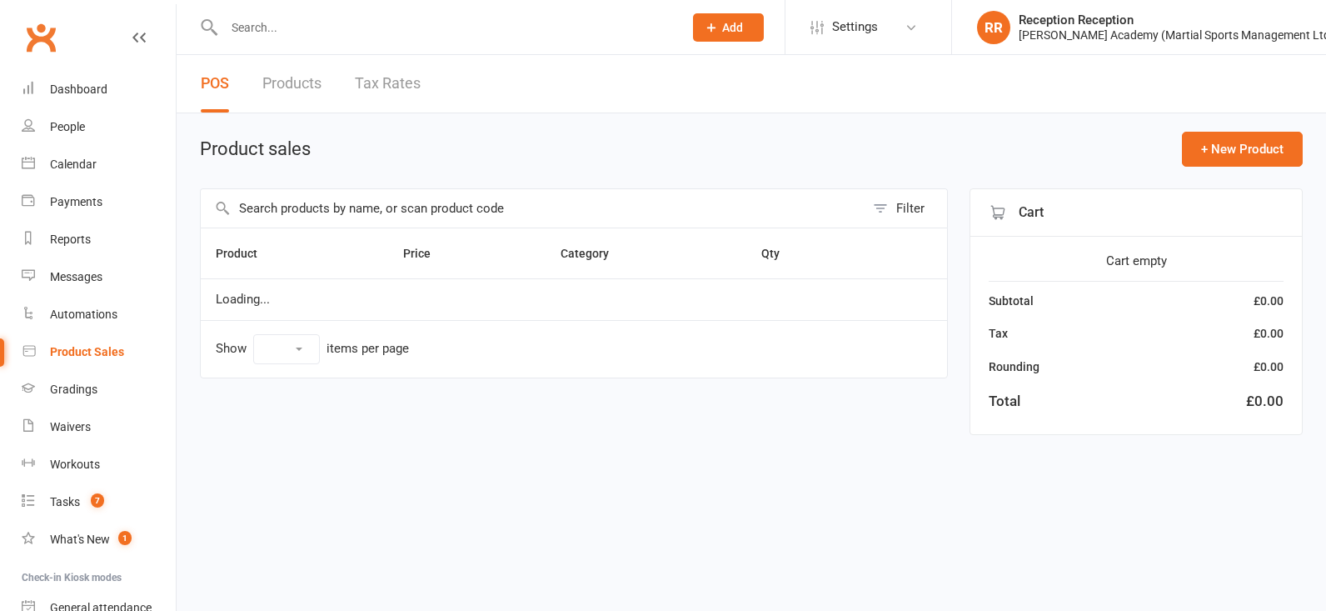
select select "50"
click at [537, 222] on input "text" at bounding box center [533, 208] width 664 height 38
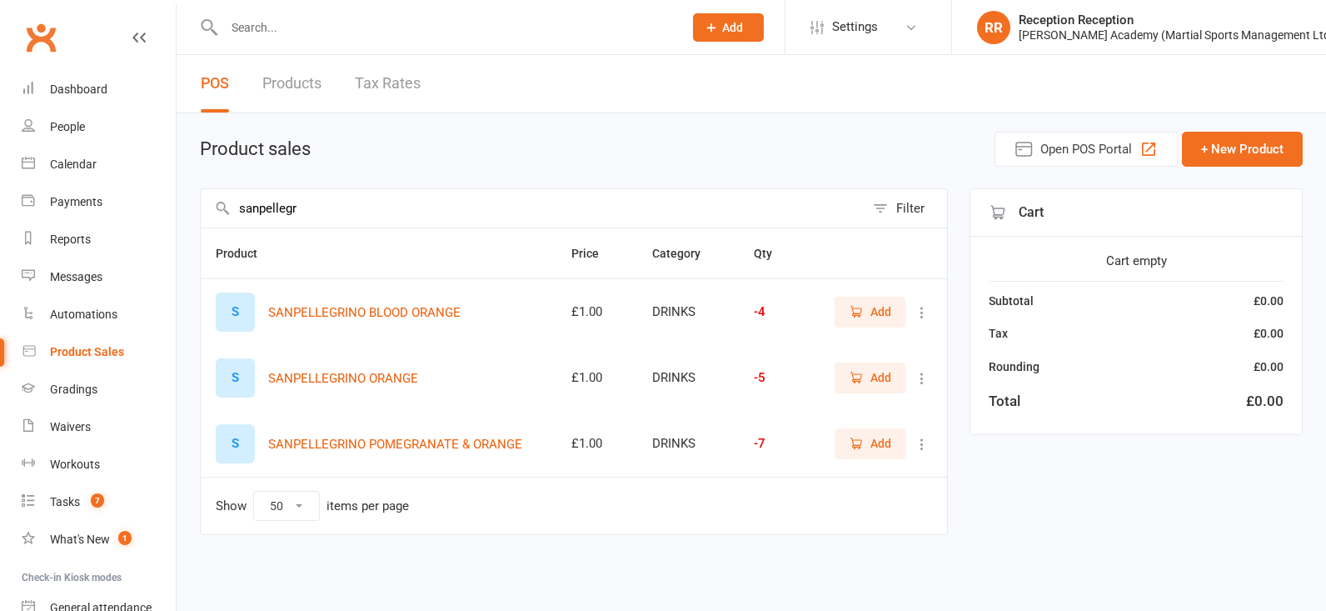
type input "sanpellegr"
click at [874, 316] on span "Add" at bounding box center [881, 311] width 21 height 18
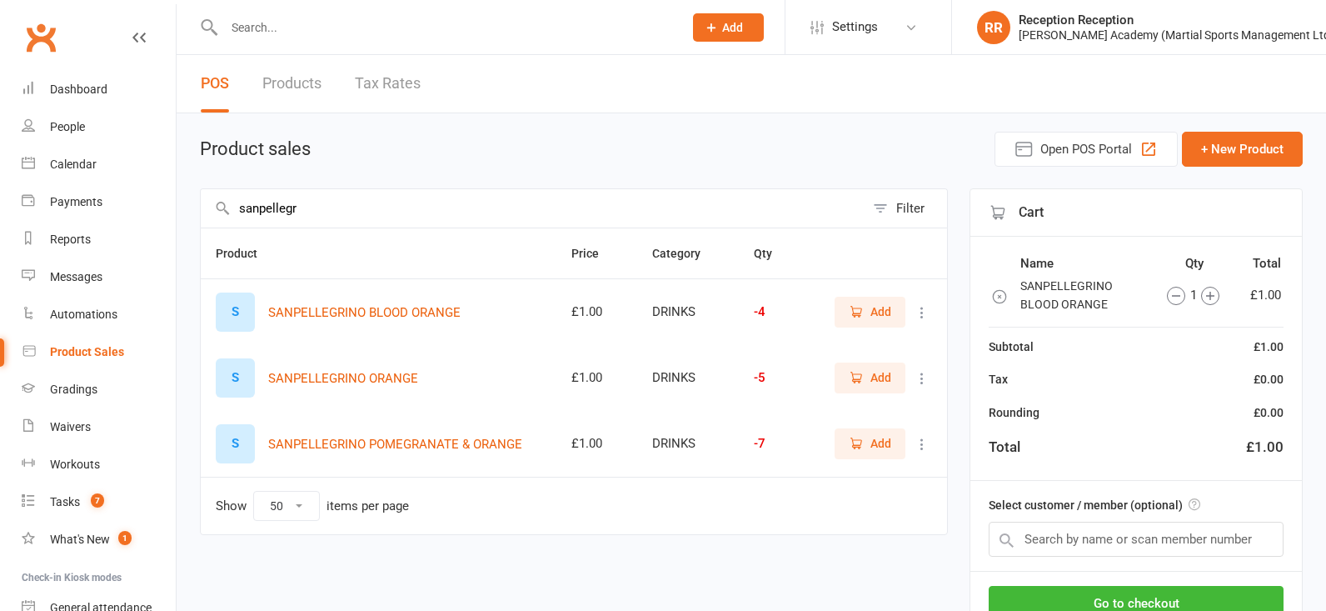
click at [876, 443] on span "Add" at bounding box center [881, 443] width 21 height 18
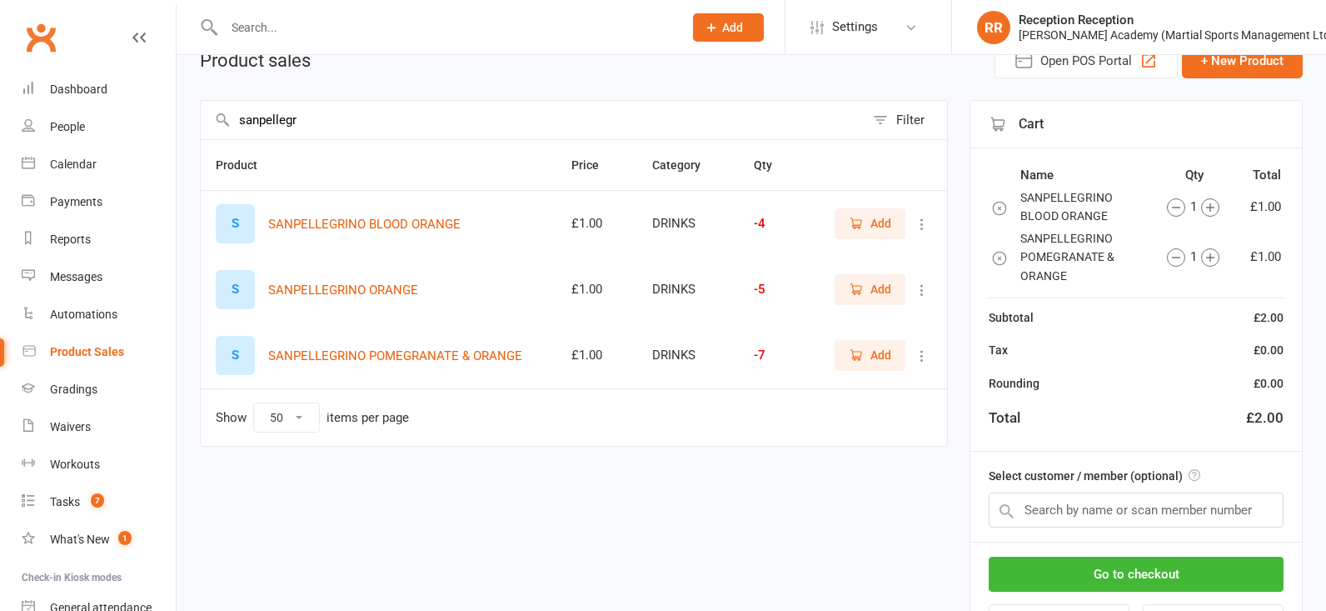
scroll to position [130, 0]
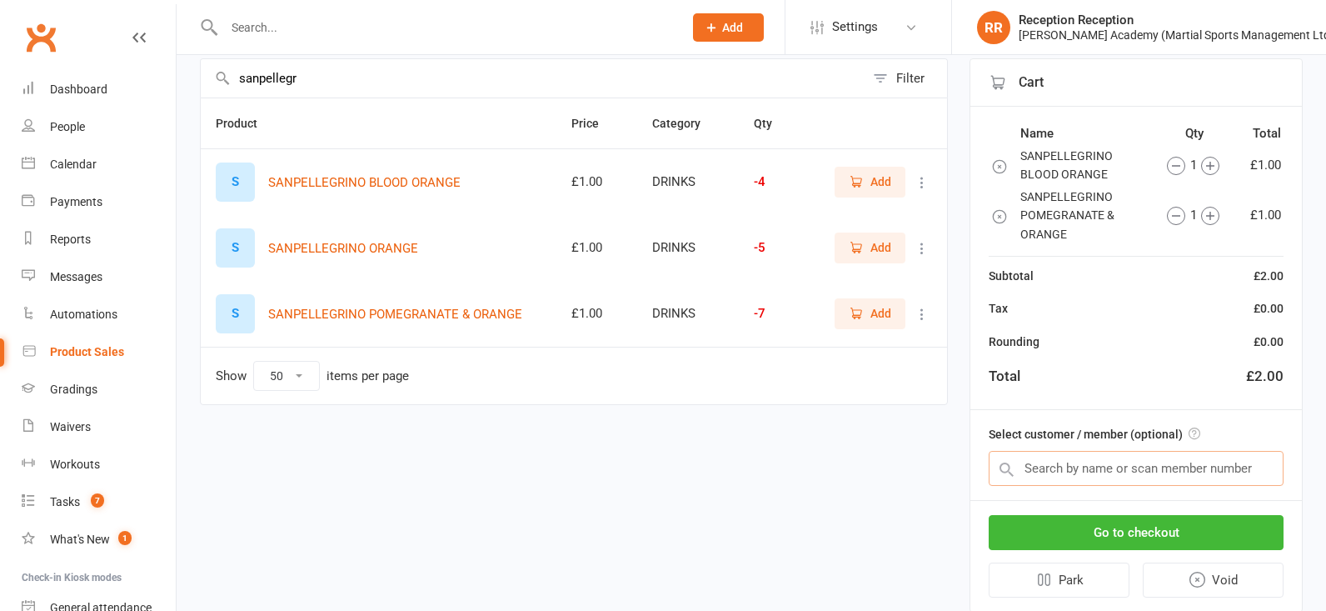
click at [1098, 470] on input "text" at bounding box center [1136, 468] width 295 height 35
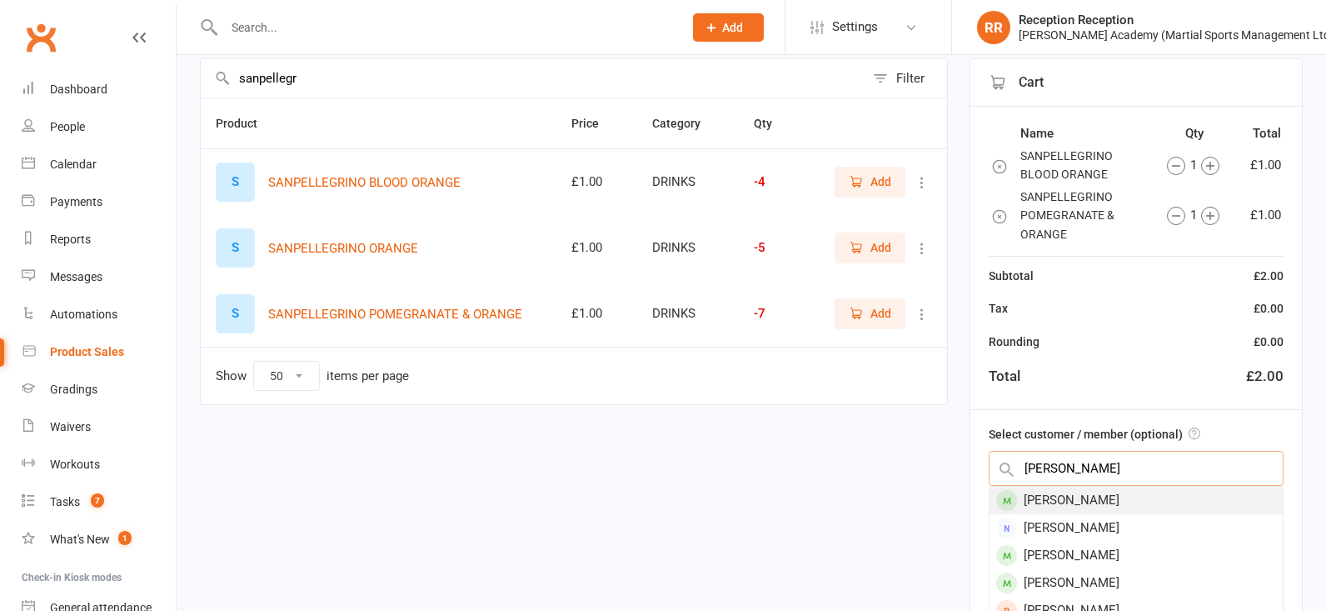
type input "milo stirling"
click at [1081, 488] on div "Mylo Stirling" at bounding box center [1136, 499] width 293 height 27
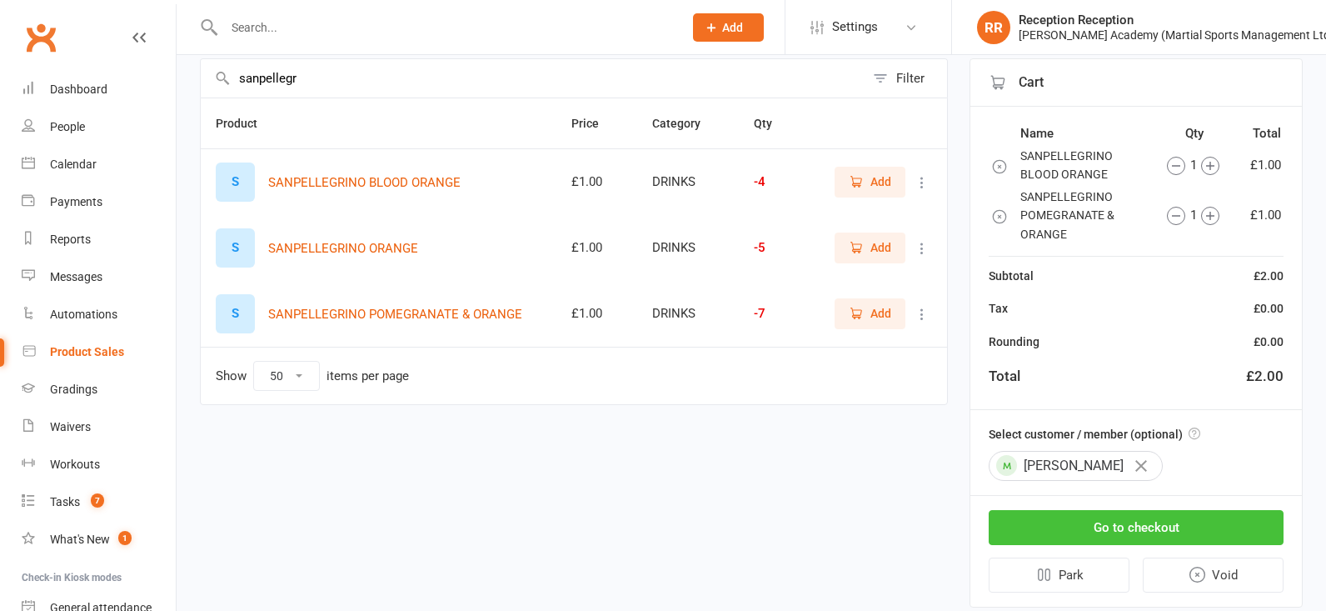
click at [1110, 526] on button "Go to checkout" at bounding box center [1136, 527] width 295 height 35
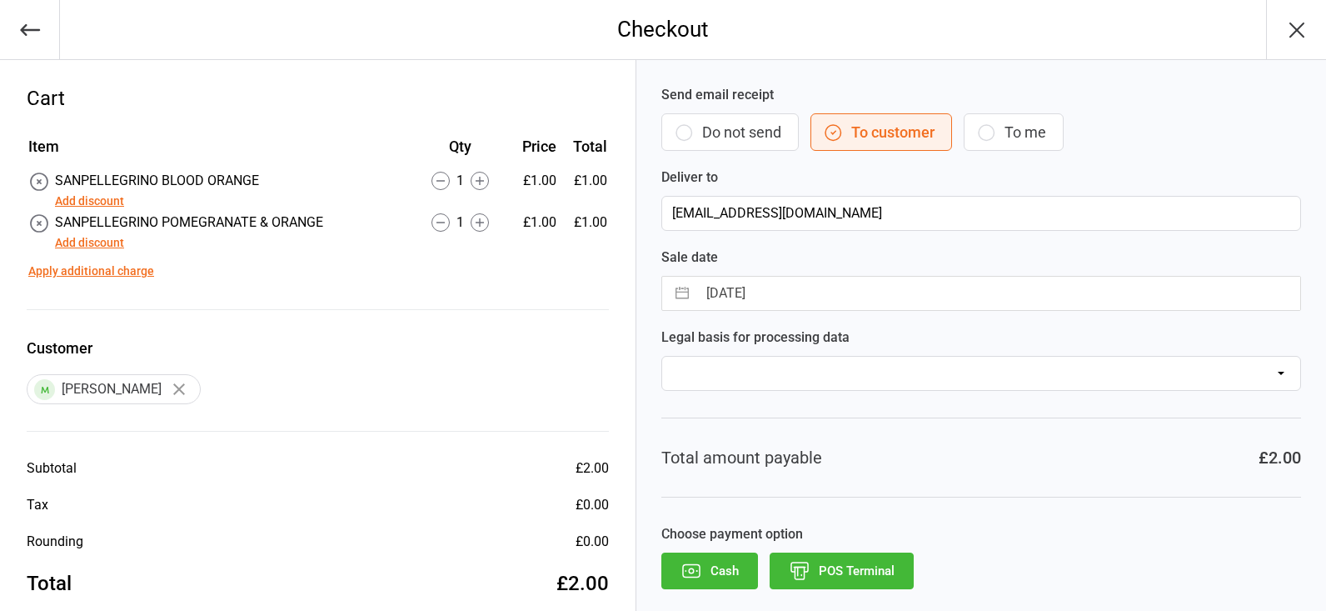
click at [853, 572] on button "POS Terminal" at bounding box center [842, 570] width 144 height 37
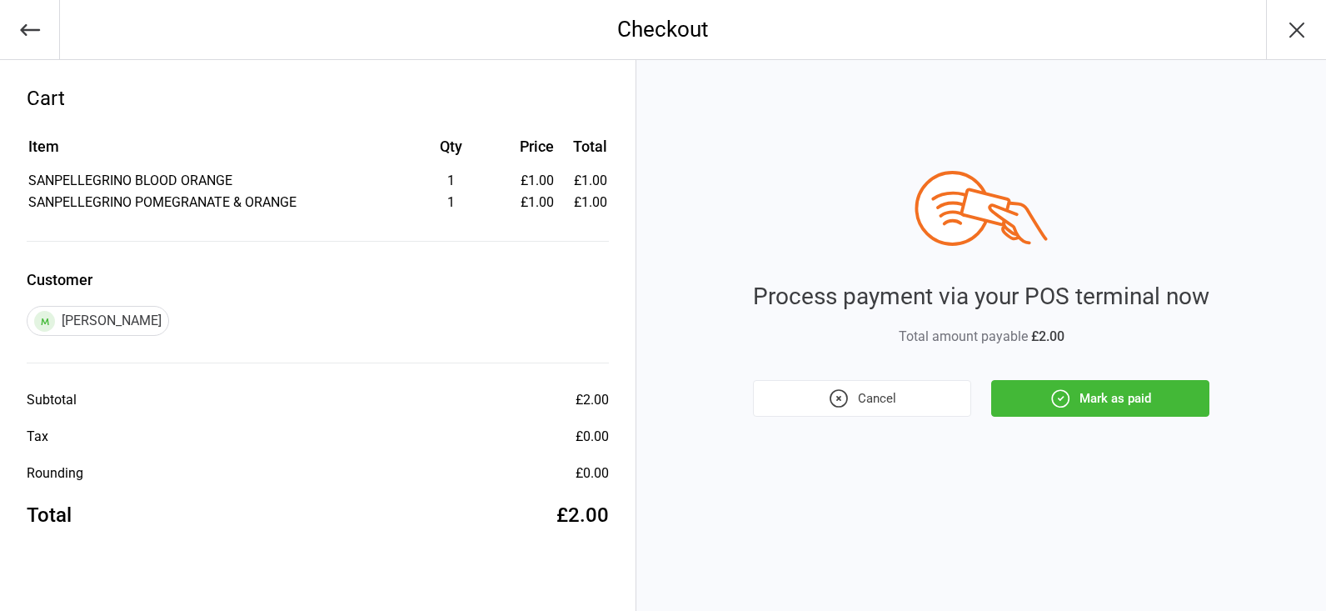
click at [1060, 392] on icon "button" at bounding box center [1061, 398] width 22 height 22
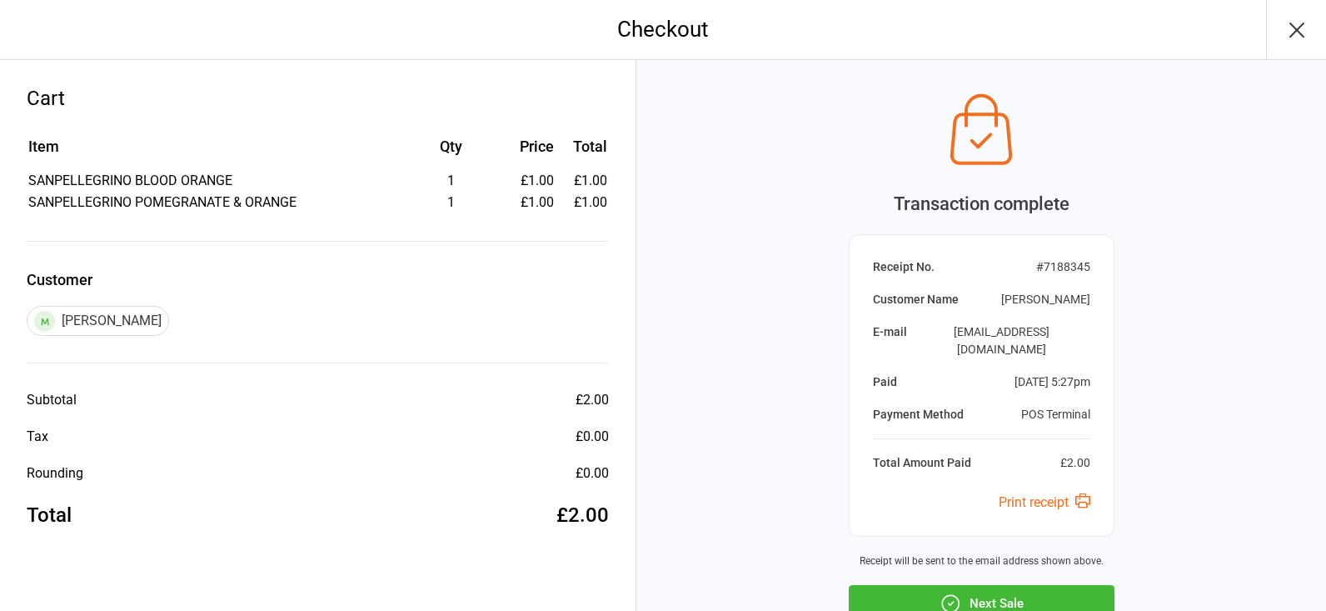
click at [1045, 585] on button "Next Sale" at bounding box center [982, 603] width 266 height 37
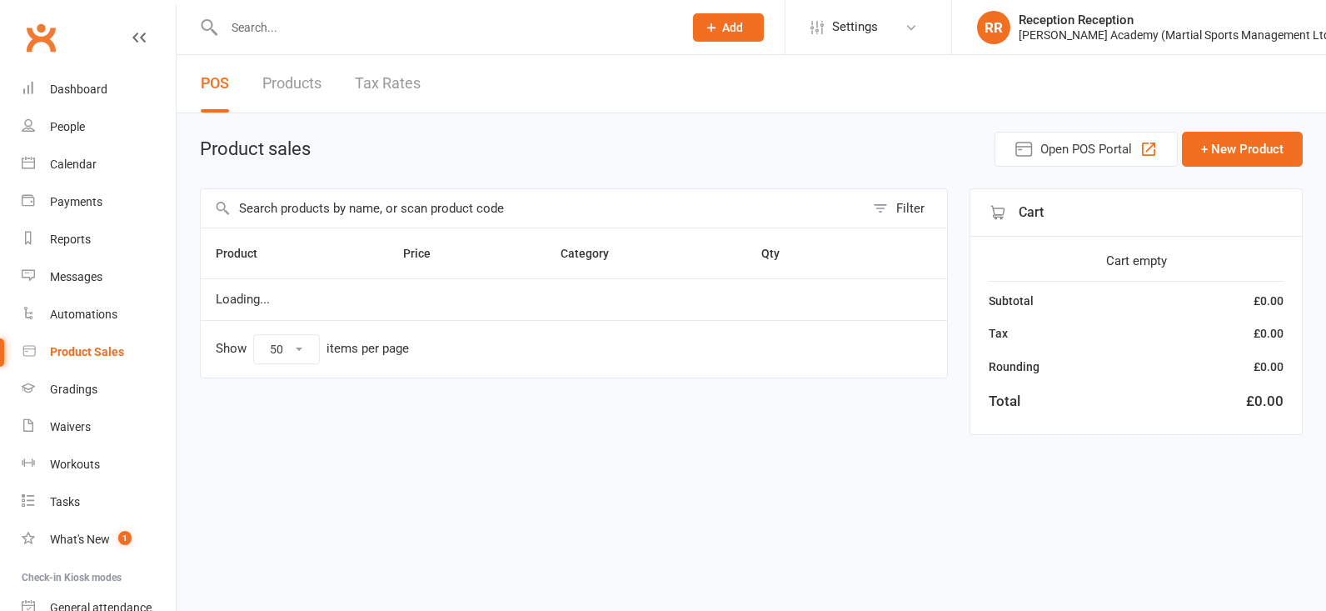
select select "50"
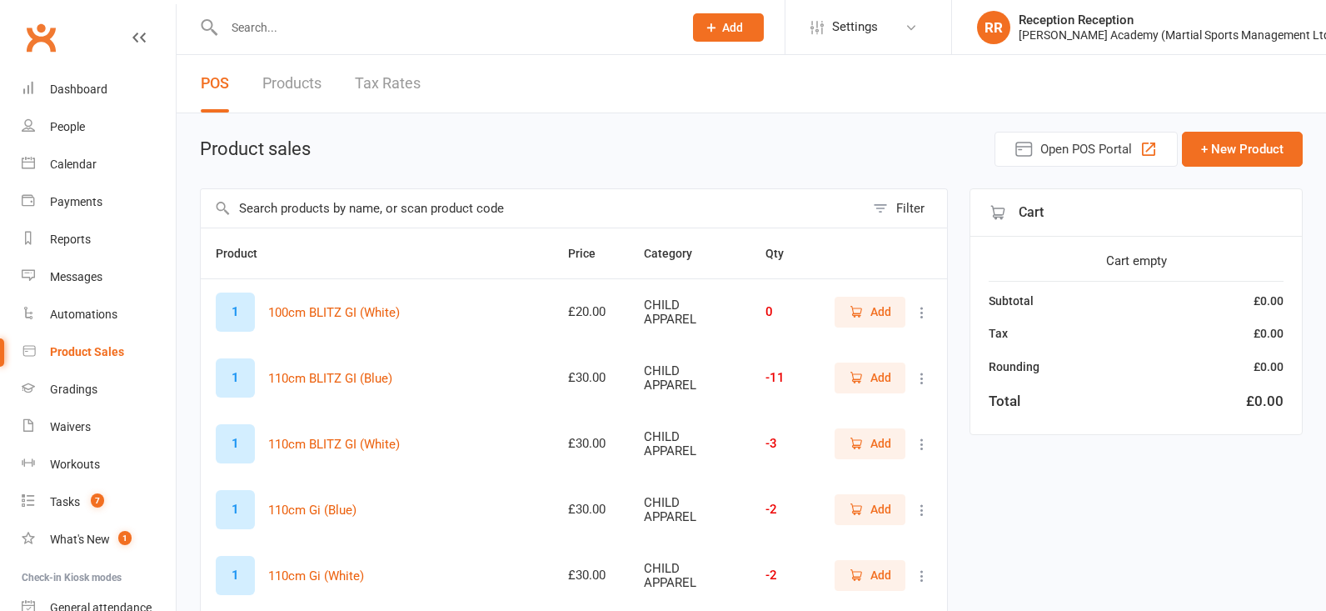
click at [347, 213] on input "text" at bounding box center [533, 208] width 664 height 38
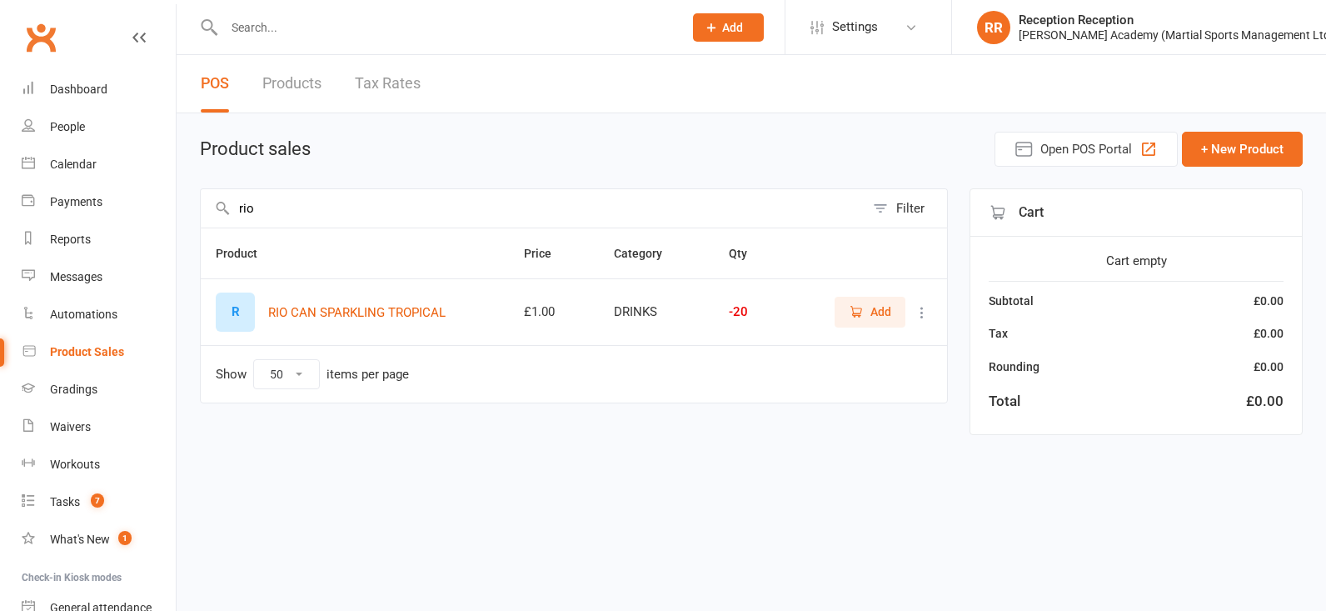
type input "rio"
click at [882, 312] on span "Add" at bounding box center [881, 311] width 21 height 18
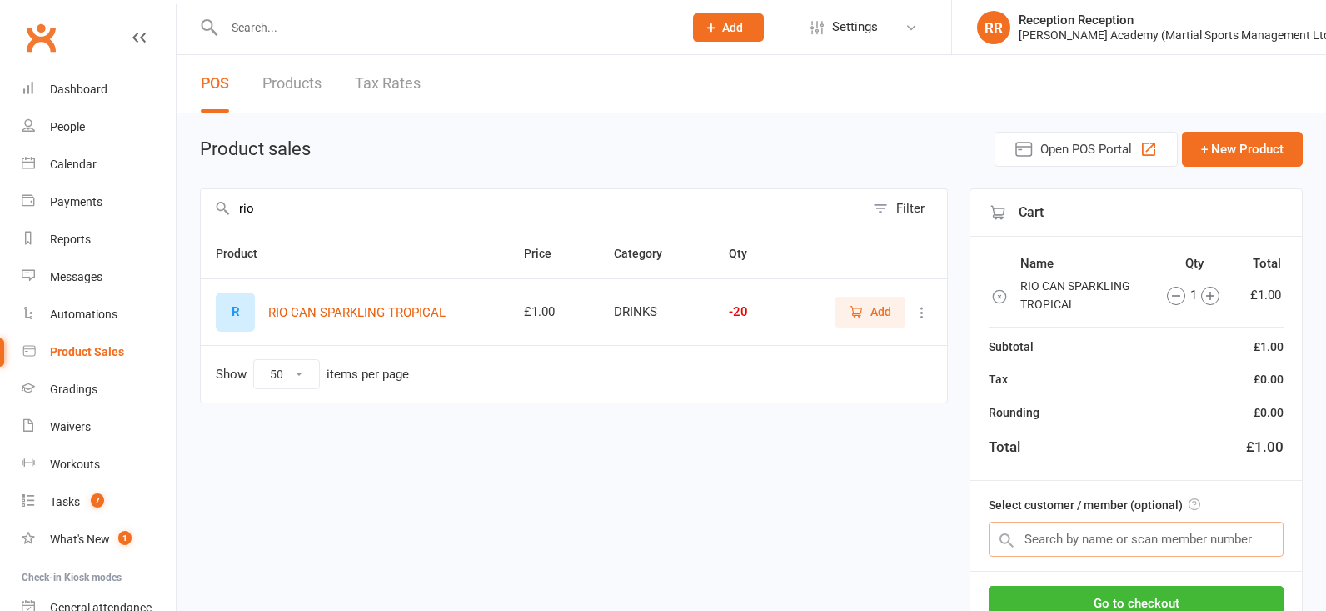
click at [1166, 531] on input "text" at bounding box center [1136, 538] width 295 height 35
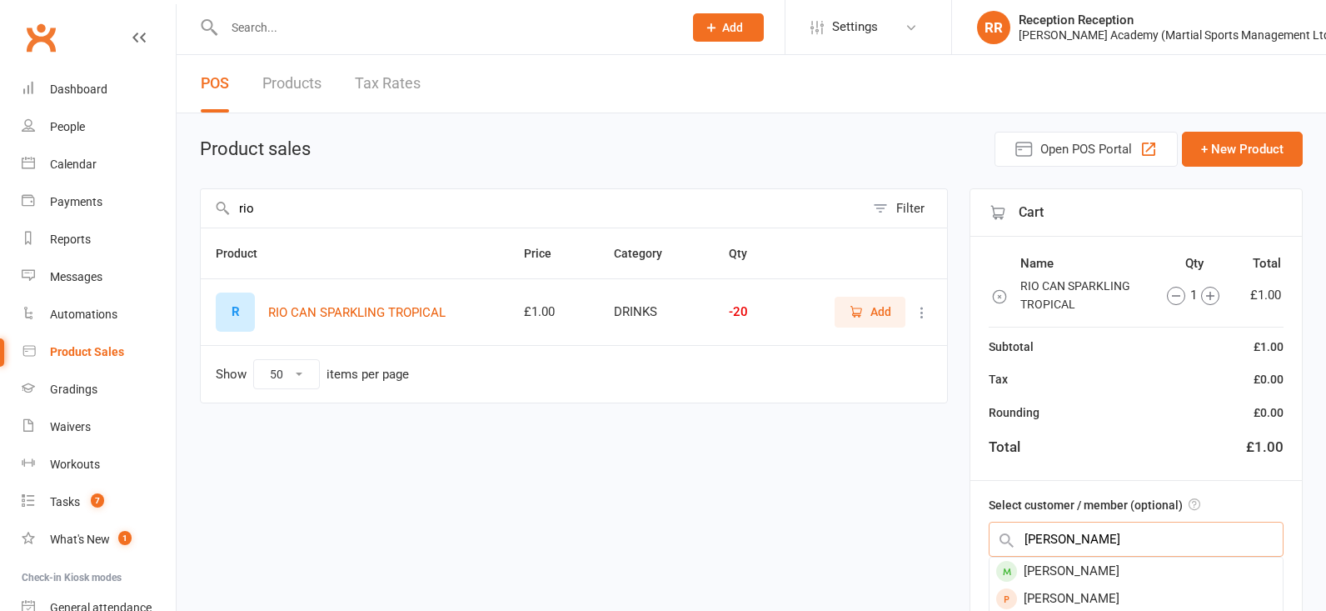
type input "jasmine lovelock"
drag, startPoint x: 1166, startPoint y: 531, endPoint x: 1170, endPoint y: 573, distance: 41.8
click at [1170, 573] on div "Jasmine Lovelock" at bounding box center [1136, 570] width 293 height 27
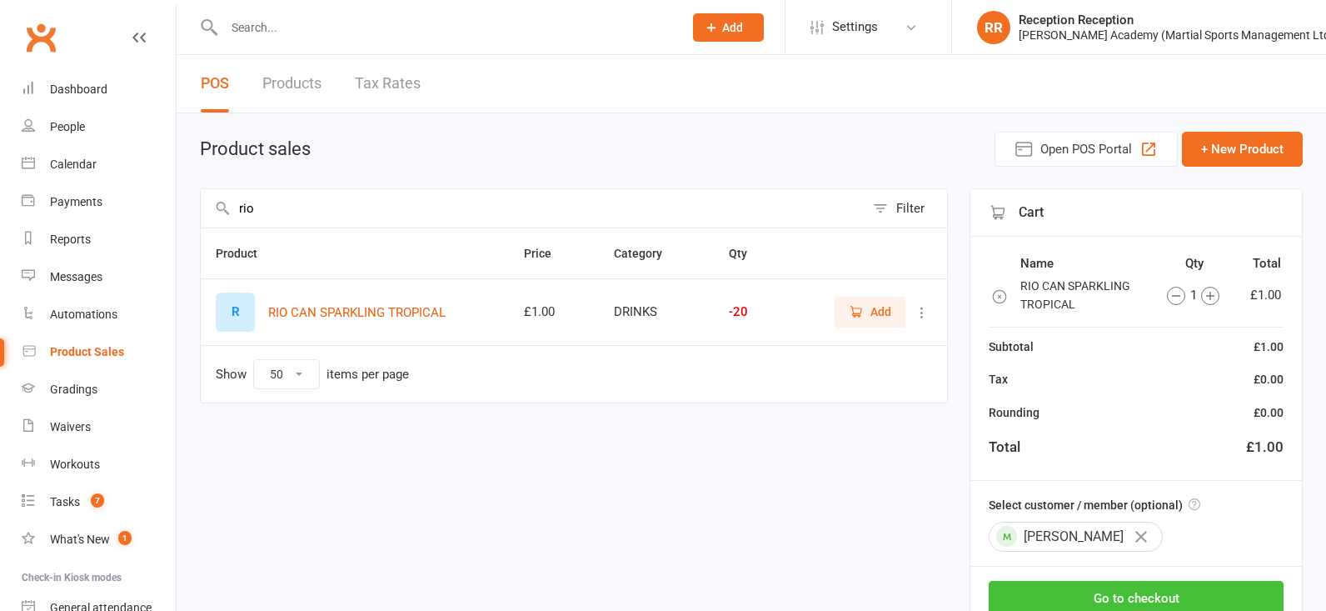
click at [1178, 587] on button "Go to checkout" at bounding box center [1136, 598] width 295 height 35
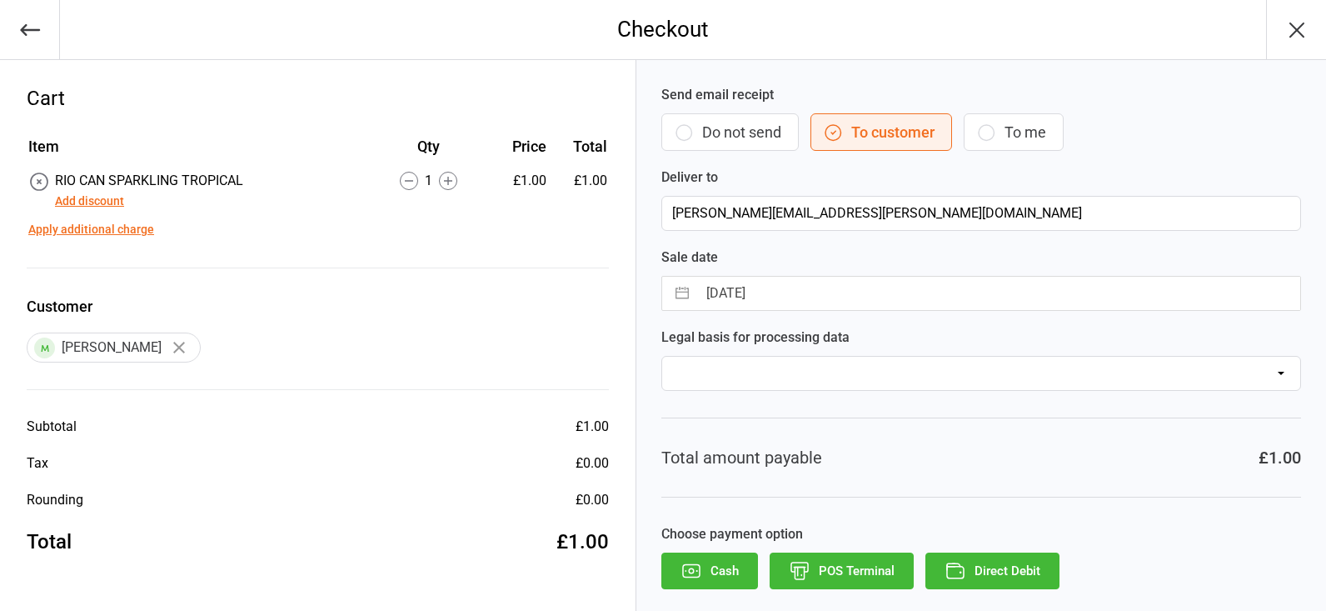
click at [856, 571] on button "POS Terminal" at bounding box center [842, 570] width 144 height 37
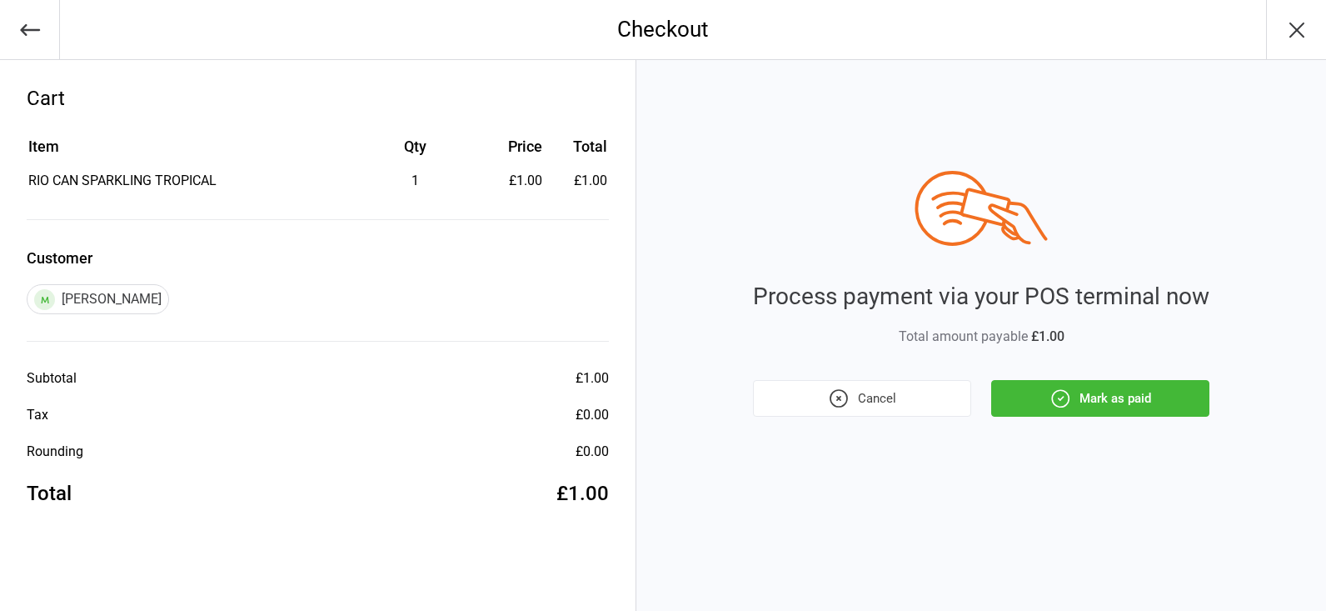
click at [1057, 412] on button "Mark as paid" at bounding box center [1100, 398] width 218 height 37
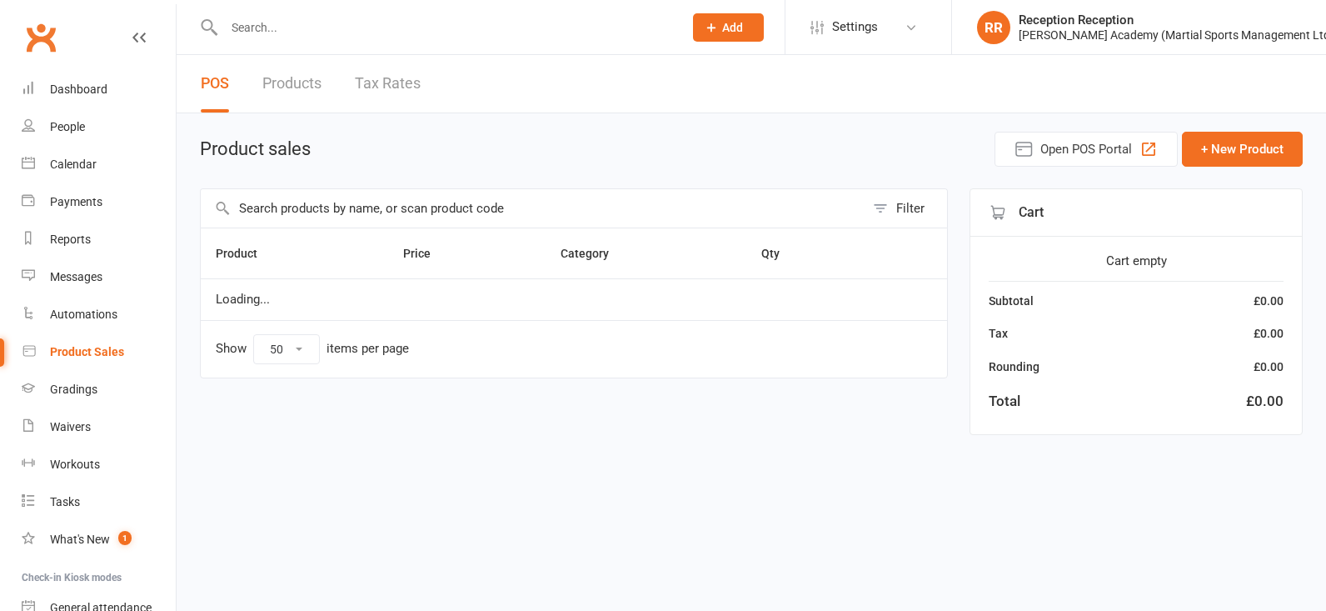
select select "50"
